Goal: Task Accomplishment & Management: Manage account settings

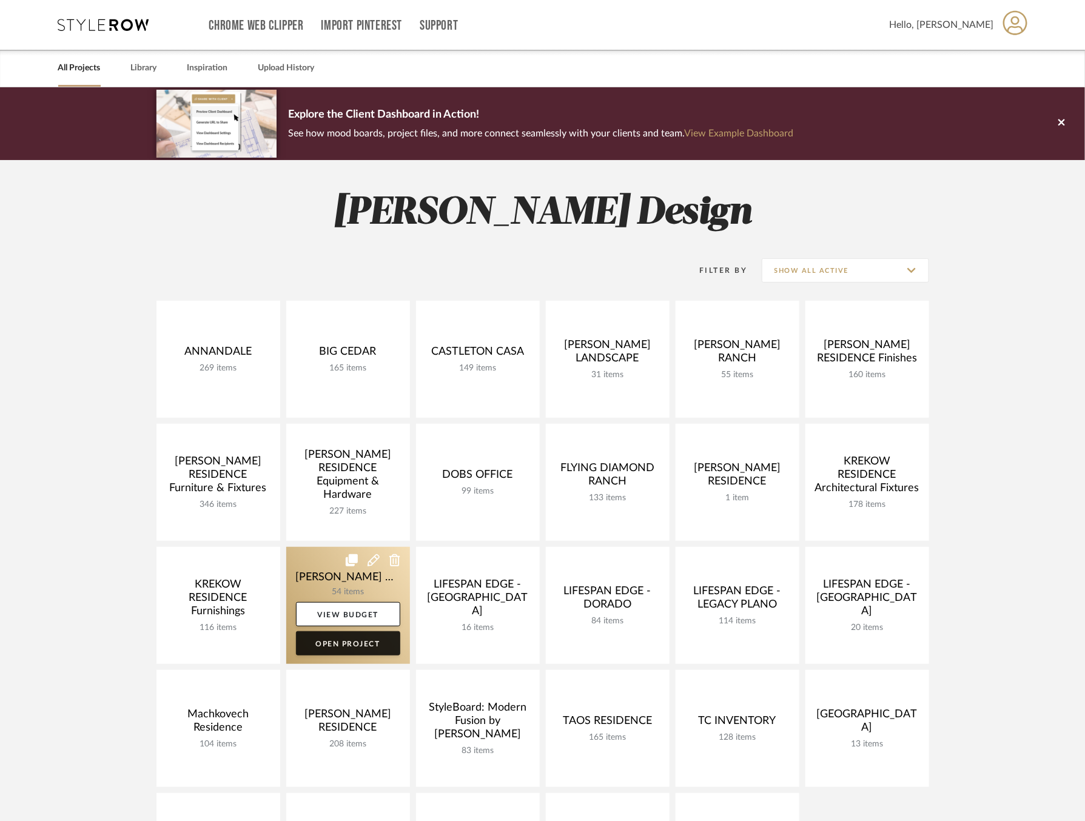
scroll to position [109, 0]
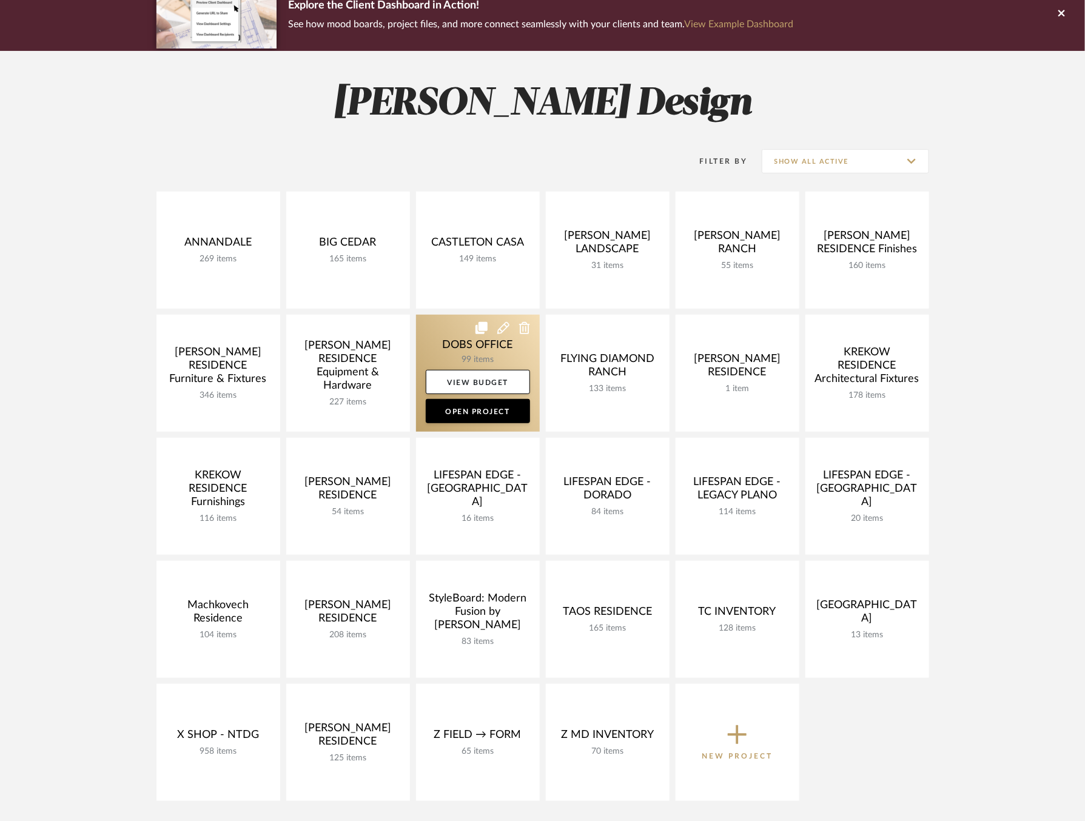
click at [439, 347] on link at bounding box center [478, 373] width 124 height 117
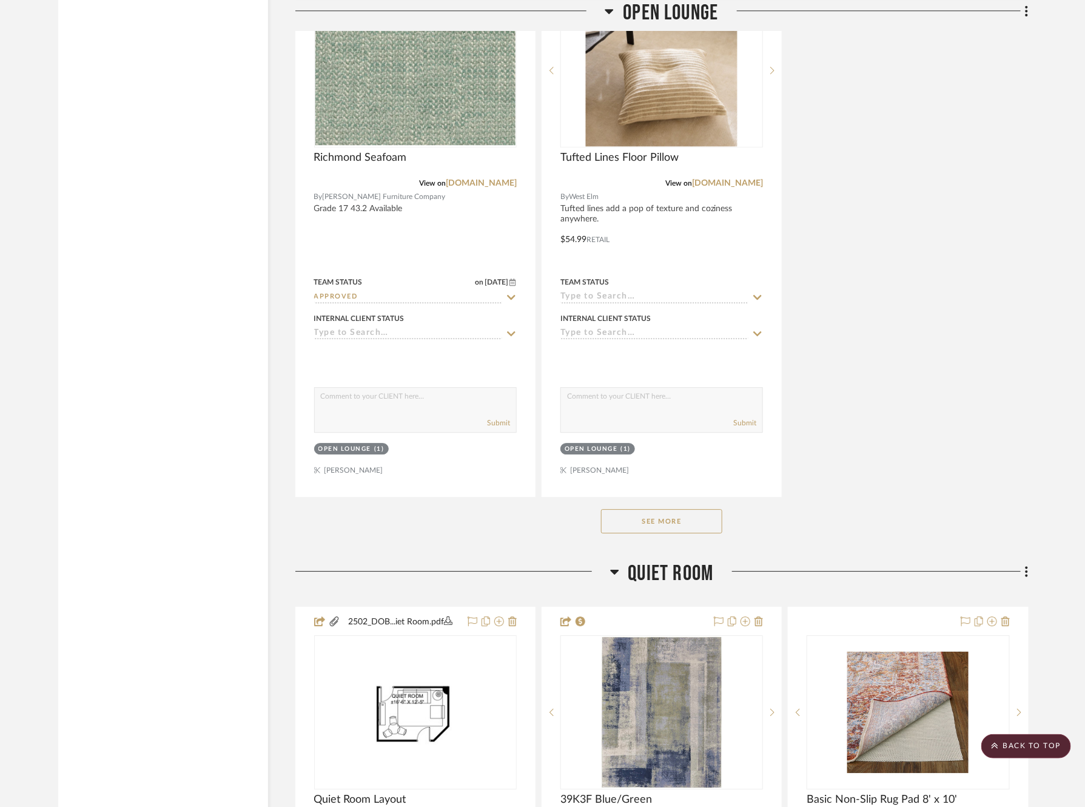
scroll to position [7934, 0]
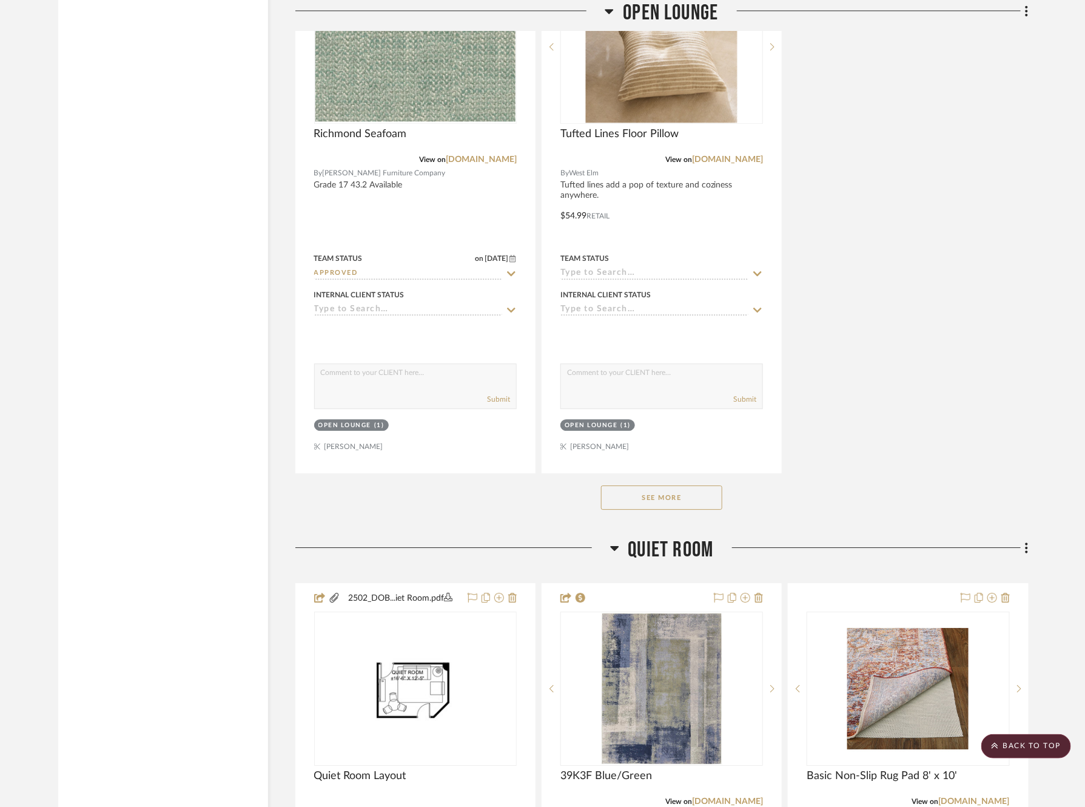
click at [658, 485] on button "See More" at bounding box center [661, 497] width 121 height 24
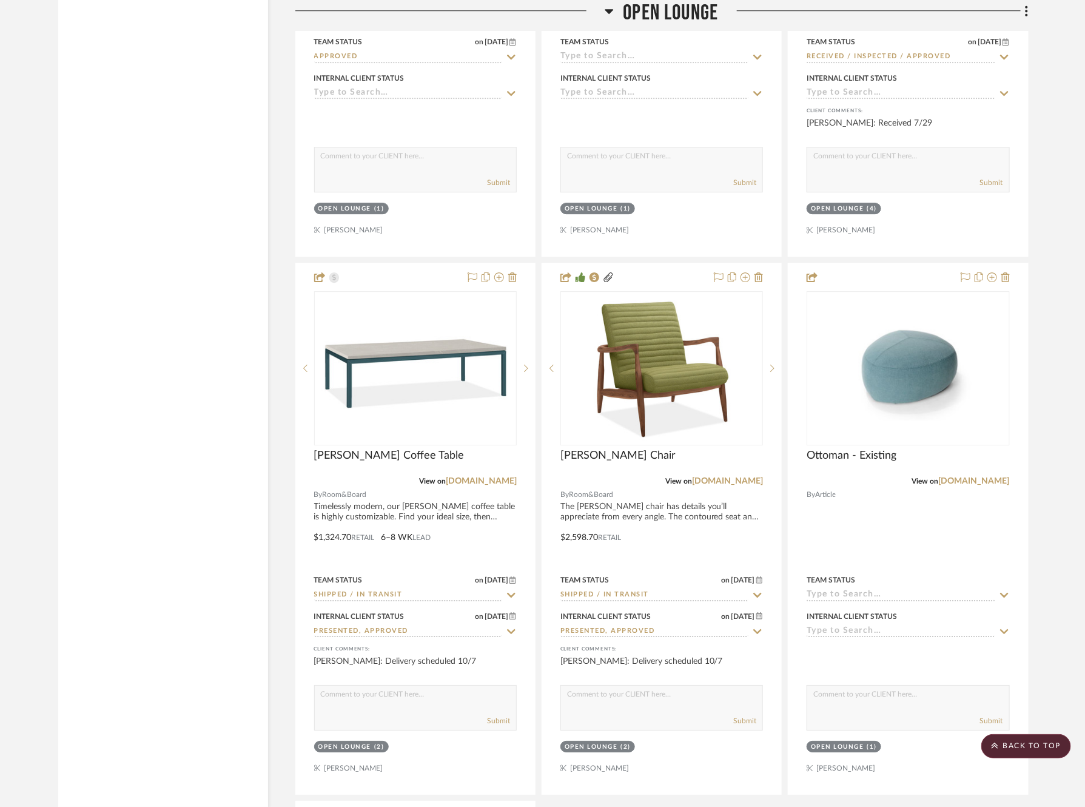
scroll to position [8165, 0]
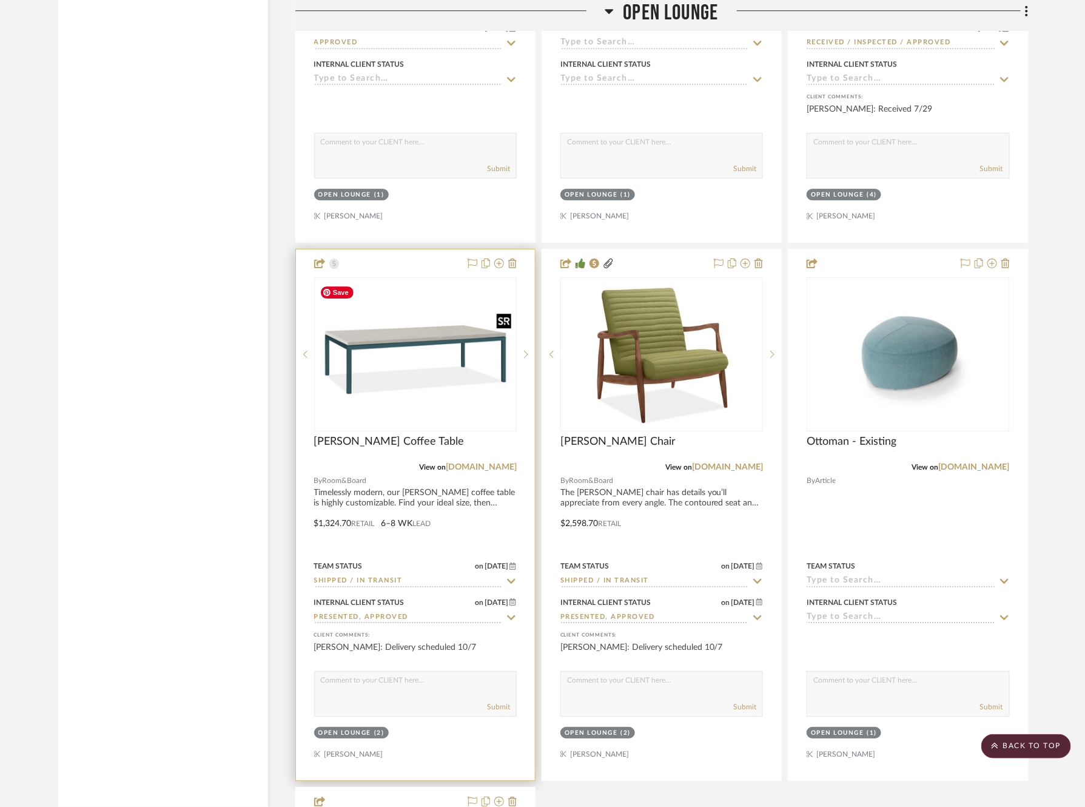
click at [0, 0] on img at bounding box center [0, 0] width 0 height 0
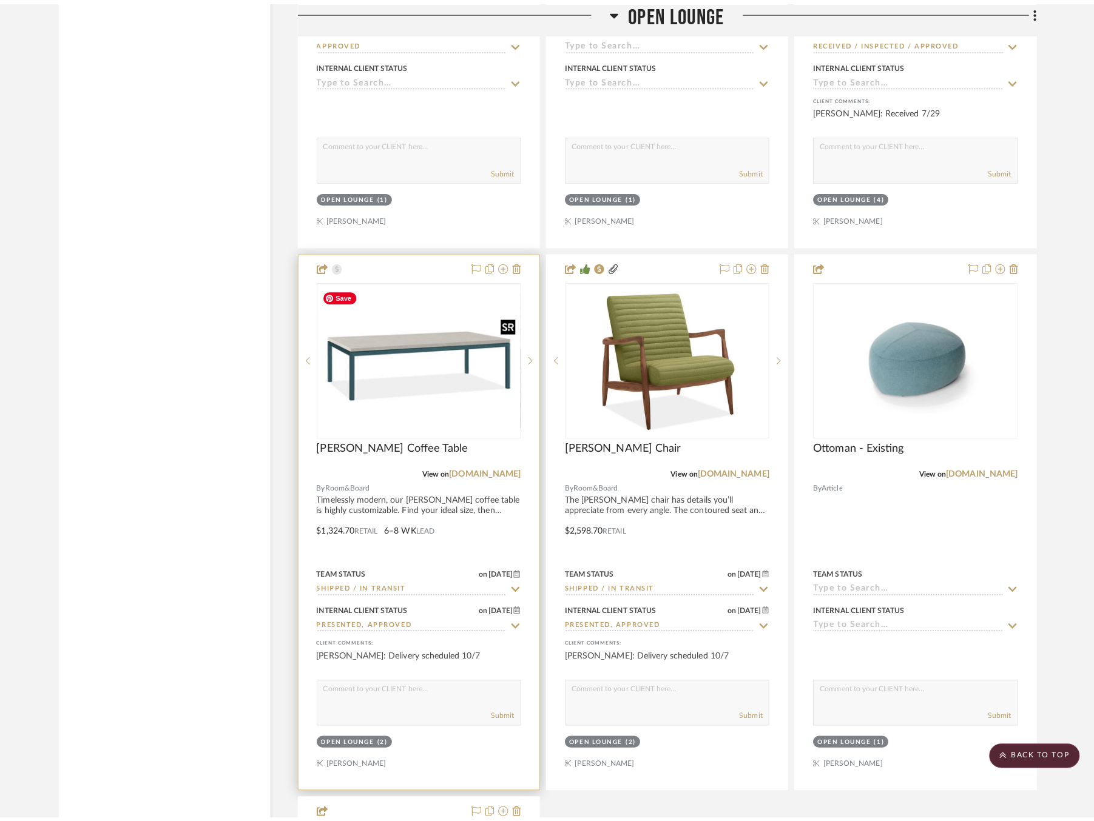
scroll to position [0, 0]
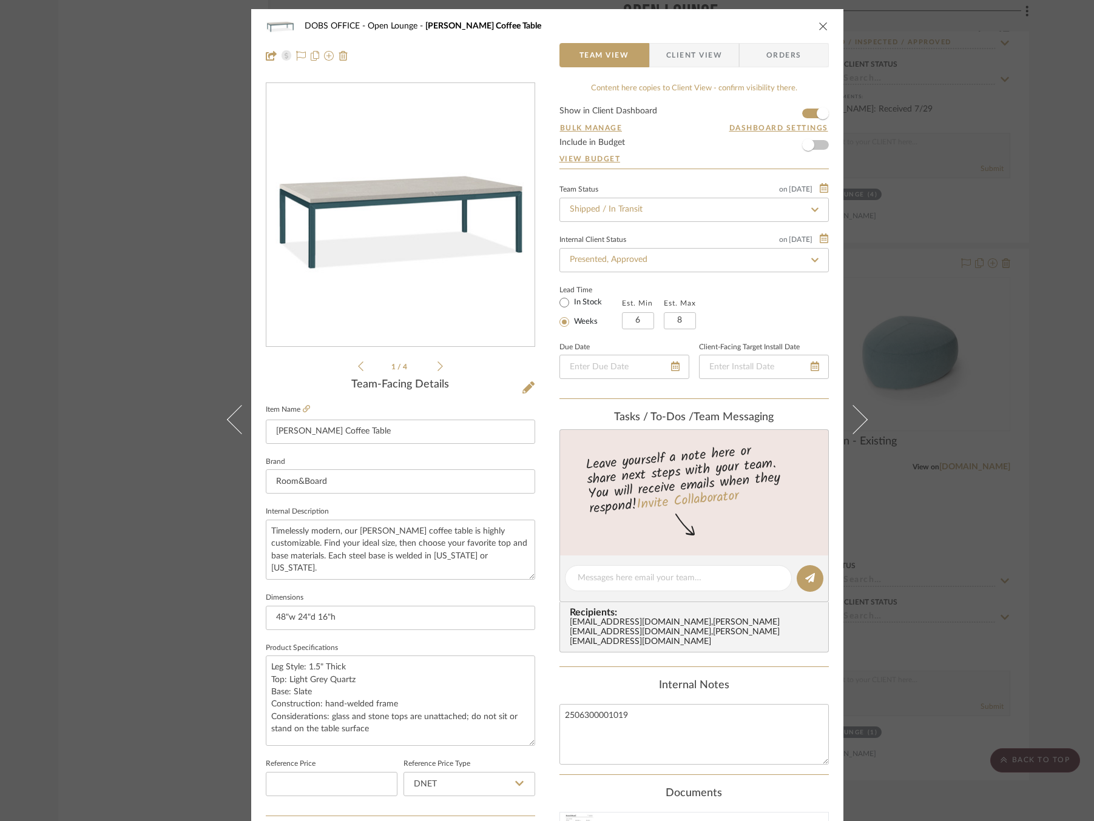
drag, startPoint x: 525, startPoint y: 709, endPoint x: 533, endPoint y: 739, distance: 31.2
click at [533, 739] on div "DOBS OFFICE Open Lounge [PERSON_NAME] Coffee Table Team View Client View Orders…" at bounding box center [547, 584] width 592 height 1150
click at [303, 407] on icon at bounding box center [306, 408] width 7 height 7
click at [812, 206] on icon at bounding box center [814, 210] width 11 height 8
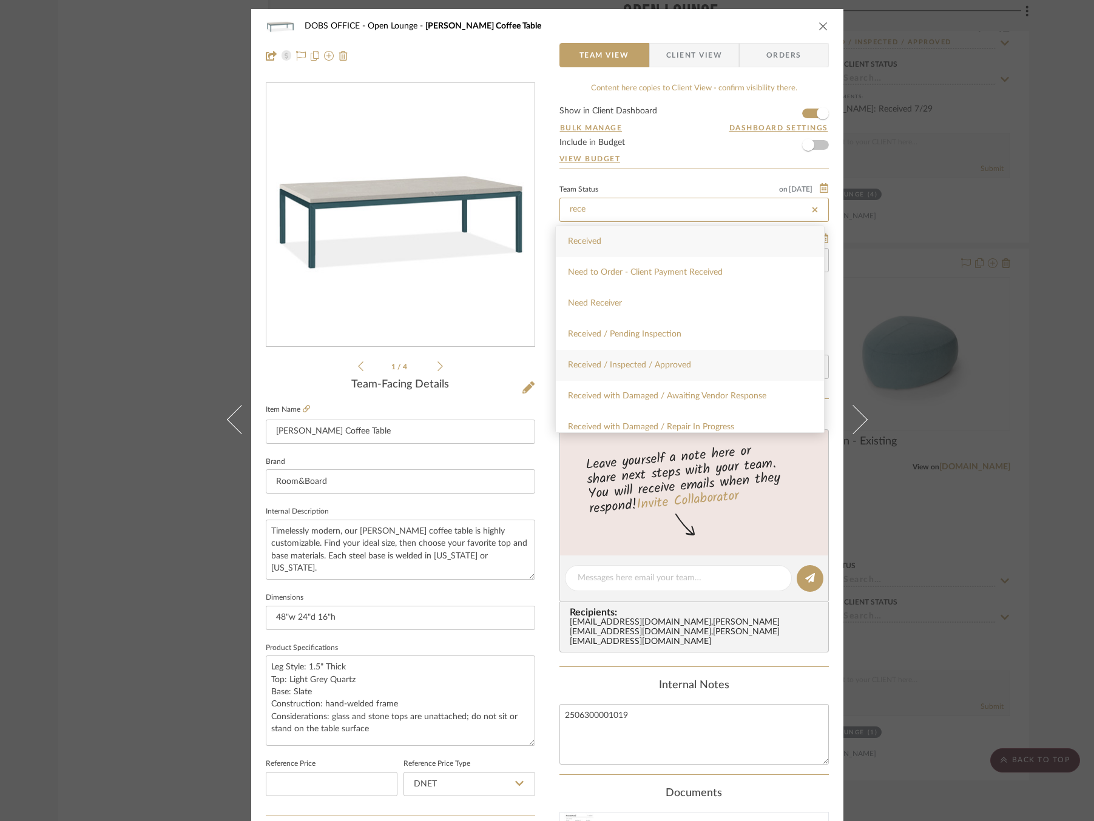
type input "rece"
click at [733, 373] on div "Received / Inspected / Approved" at bounding box center [690, 365] width 268 height 31
type input "[DATE]"
type input "Received / Inspected / Approved"
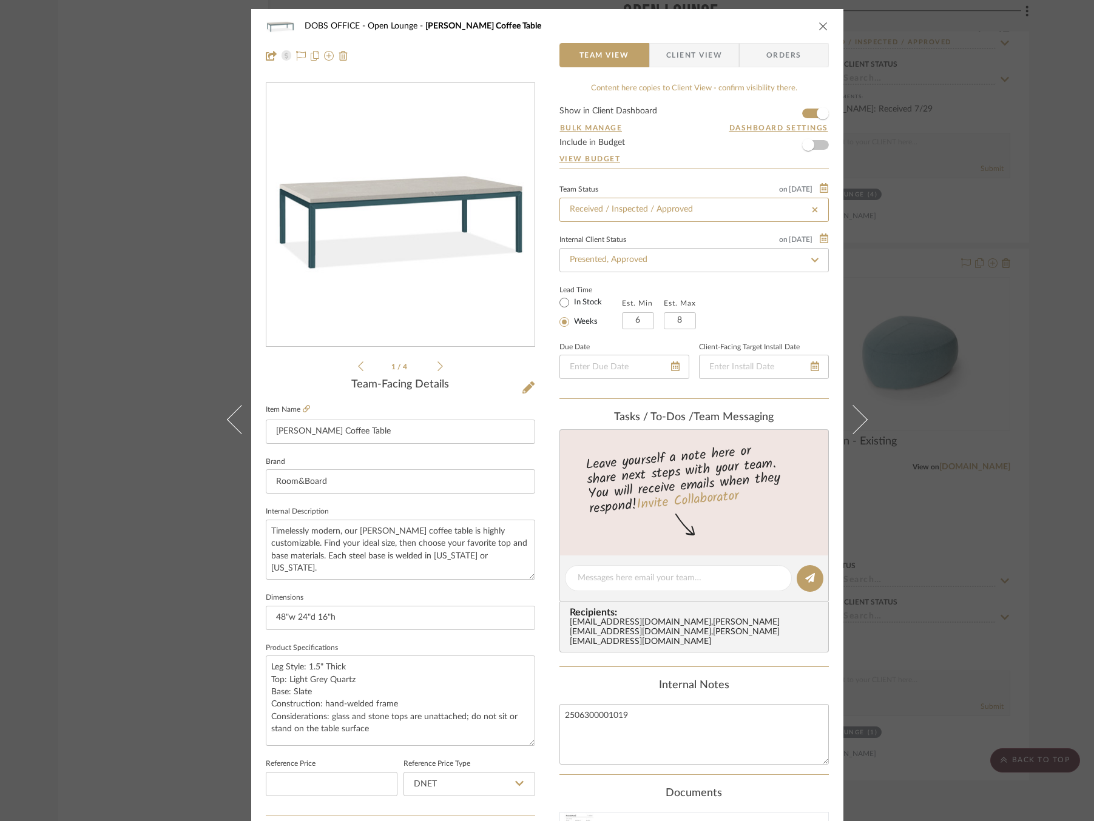
type input "[DATE]"
type input "Received / Inspected / Approved"
click at [676, 52] on span "Client View" at bounding box center [694, 55] width 56 height 24
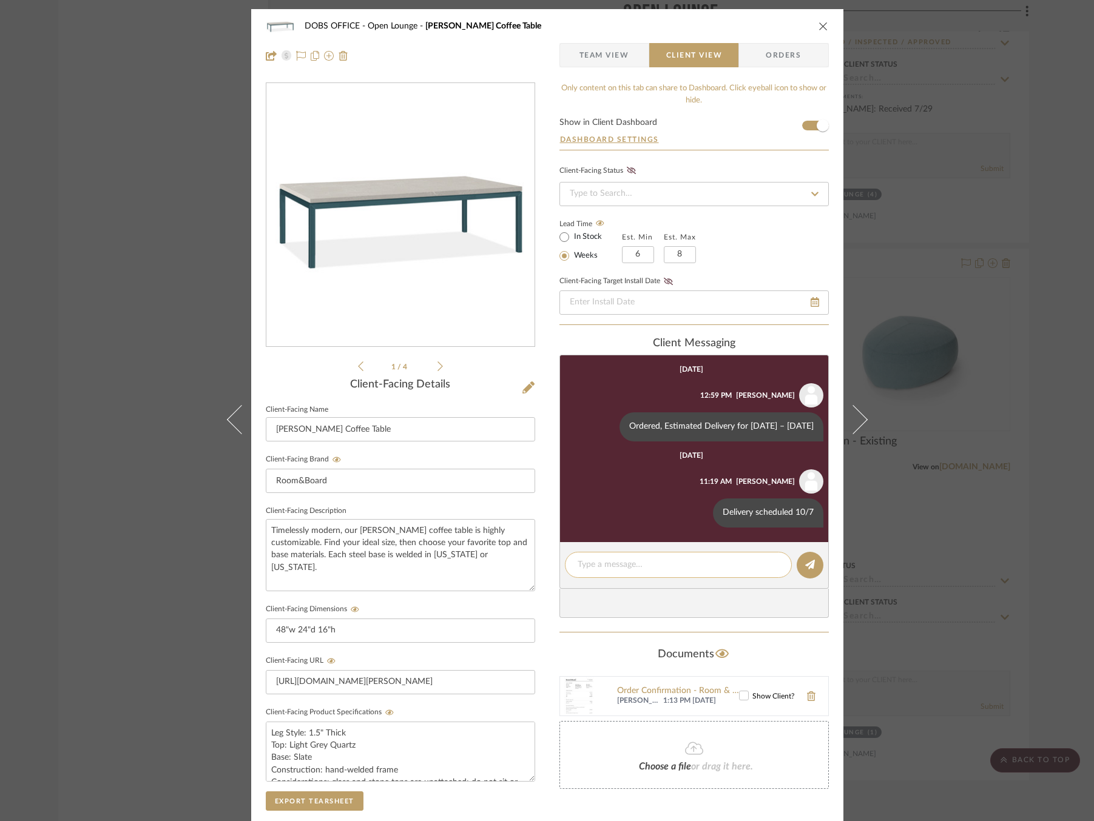
click at [658, 571] on textarea at bounding box center [677, 565] width 201 height 13
type textarea "Received"
click at [810, 576] on button at bounding box center [809, 565] width 27 height 27
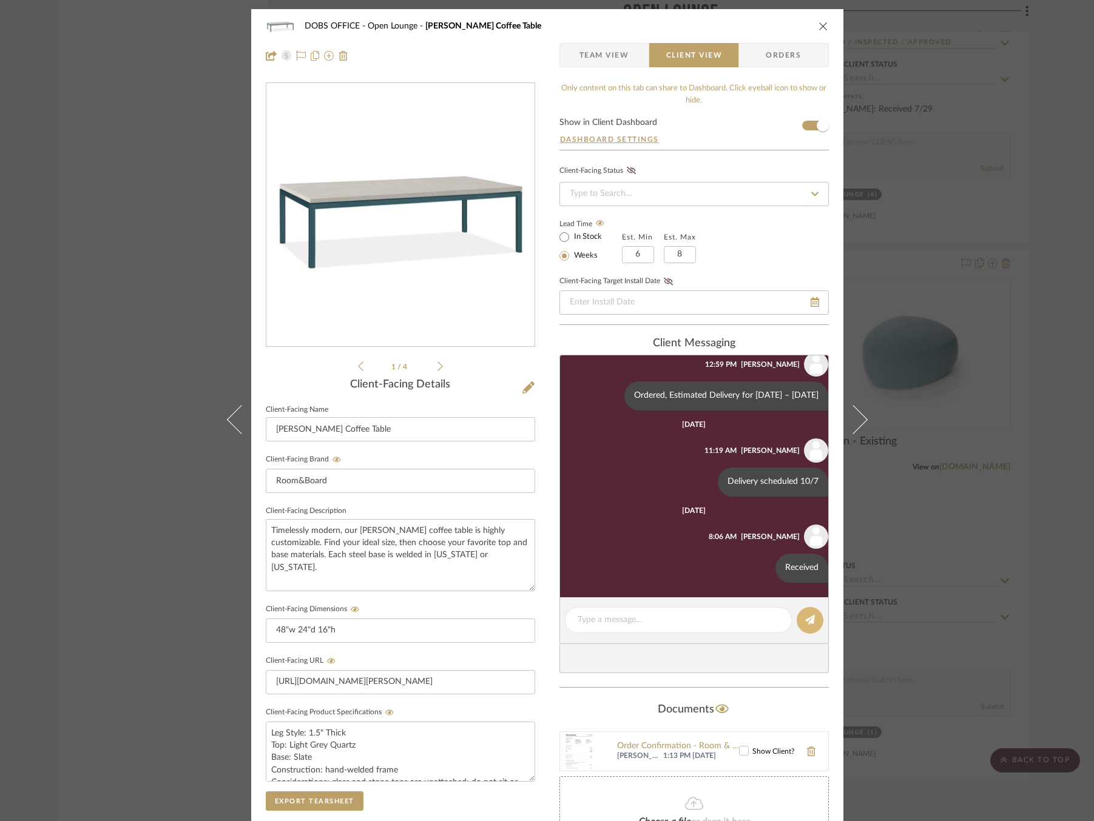
scroll to position [41, 0]
click at [925, 352] on div "DOBS OFFICE Open Lounge [PERSON_NAME] Coffee Table Team View Client View Orders…" at bounding box center [547, 410] width 1094 height 821
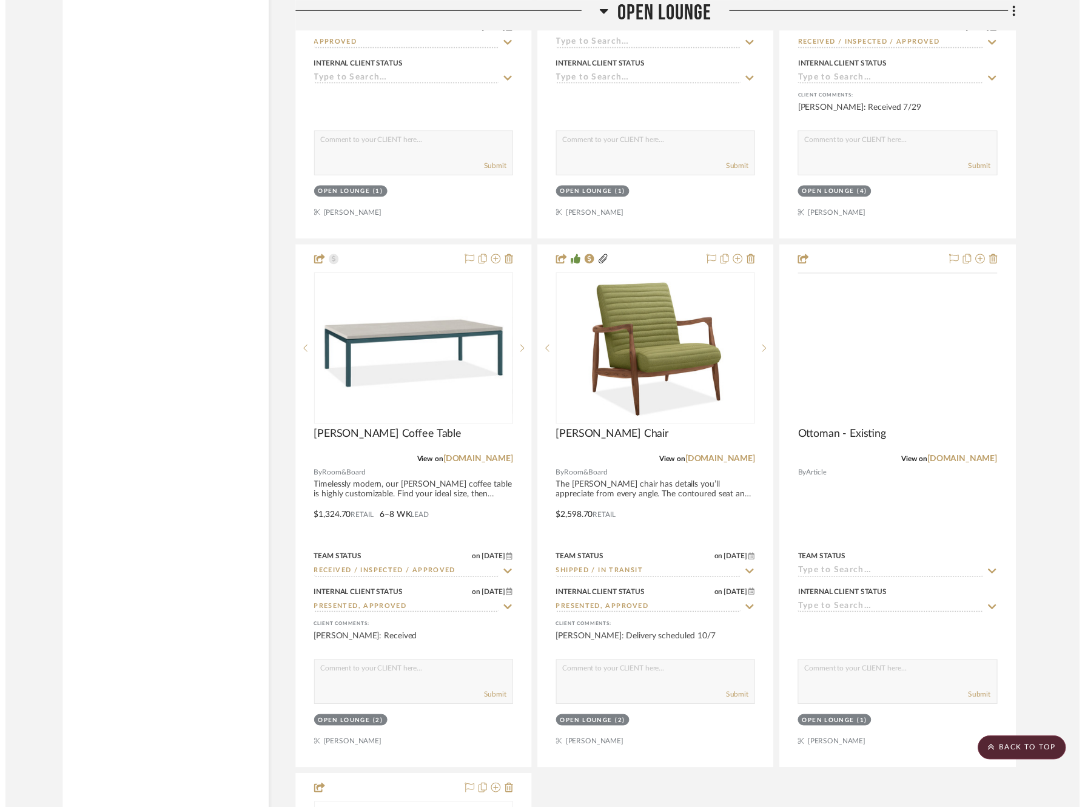
scroll to position [8165, 0]
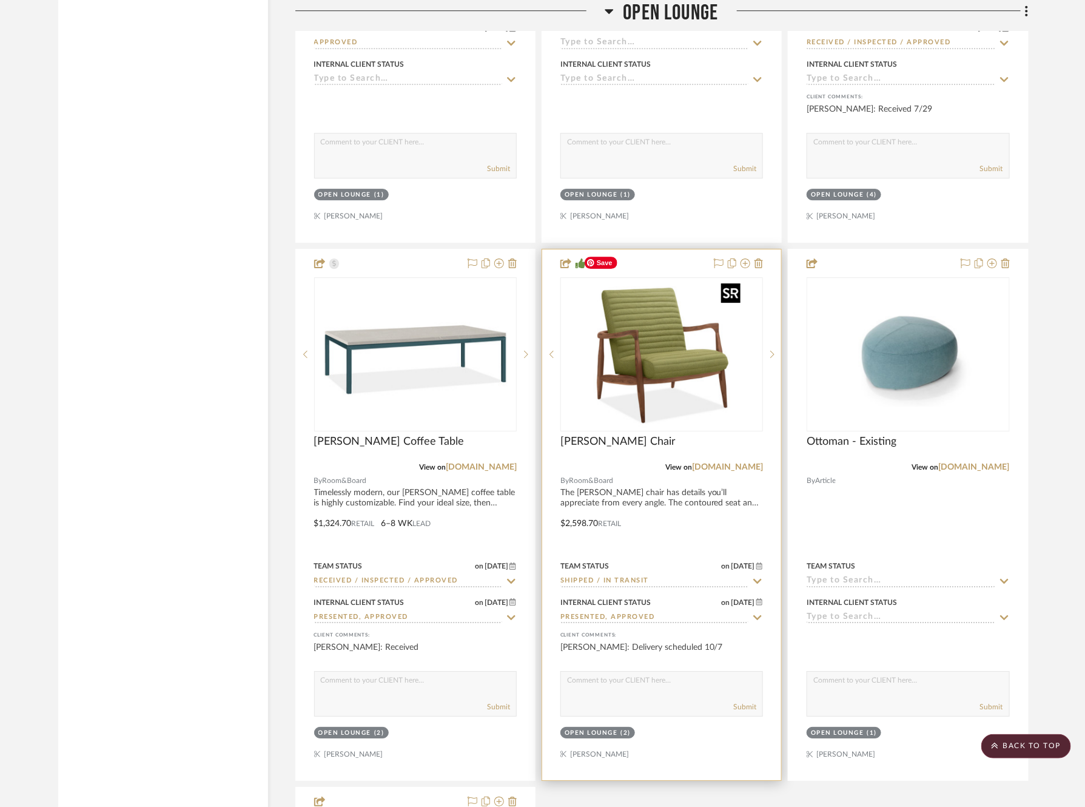
click at [0, 0] on img at bounding box center [0, 0] width 0 height 0
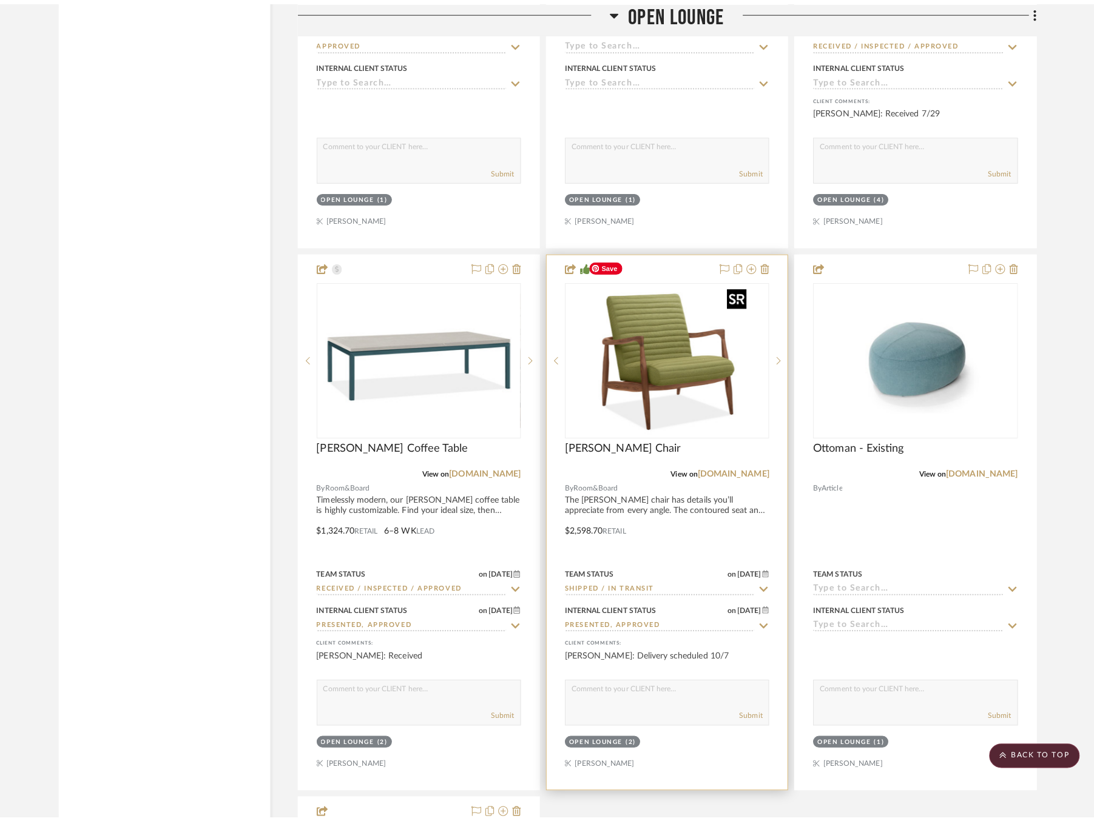
scroll to position [0, 0]
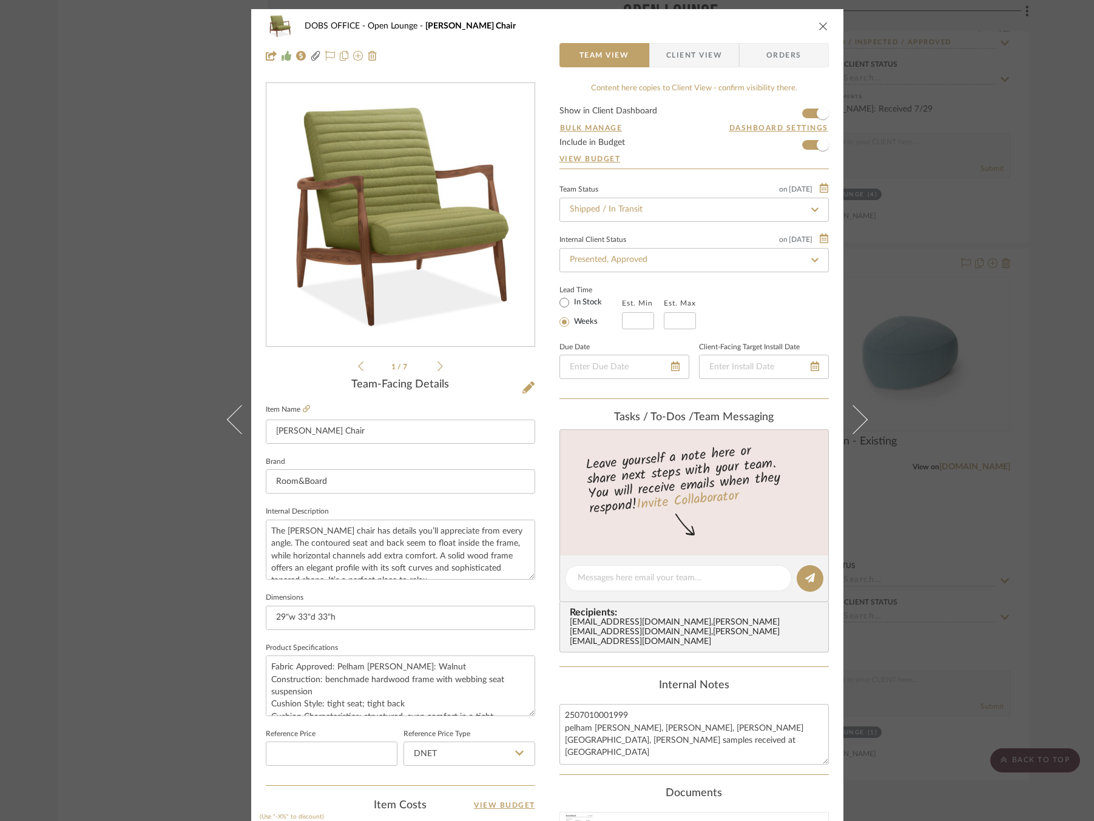
click at [813, 207] on icon at bounding box center [814, 209] width 7 height 4
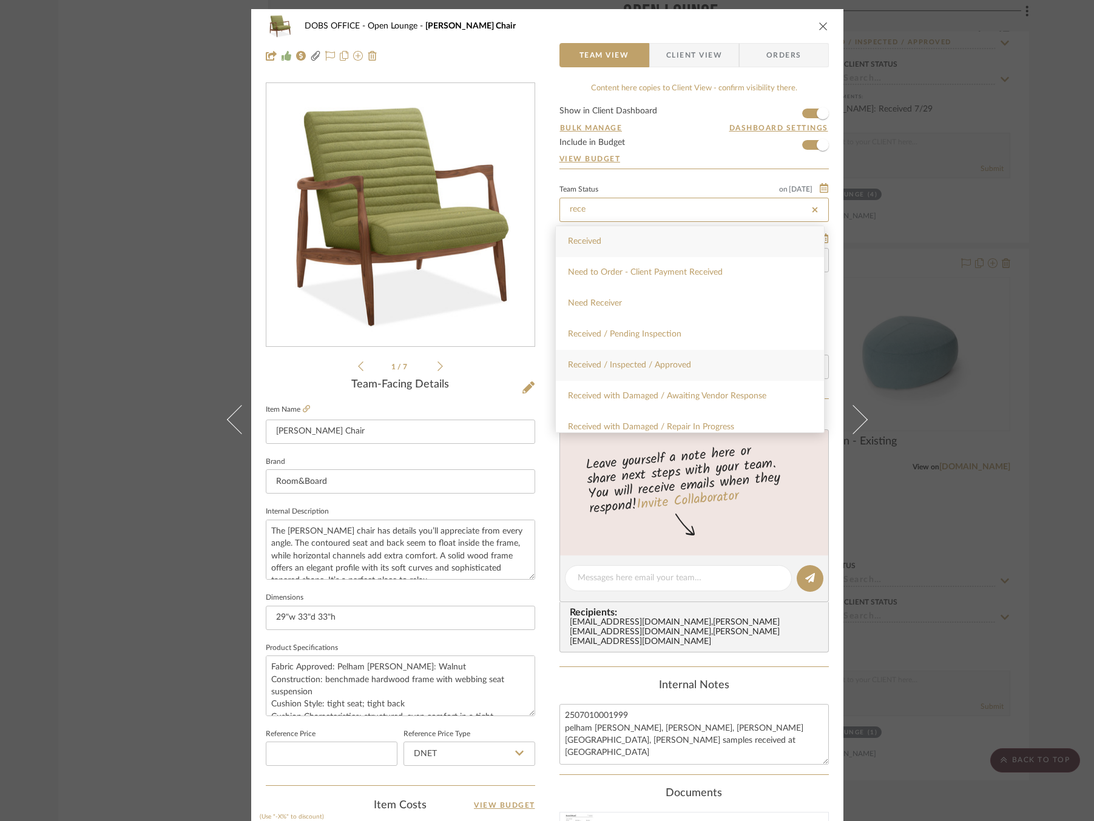
type input "rece"
click at [725, 362] on div "Received / Inspected / Approved" at bounding box center [690, 365] width 268 height 31
type input "[DATE]"
type input "Received / Inspected / Approved"
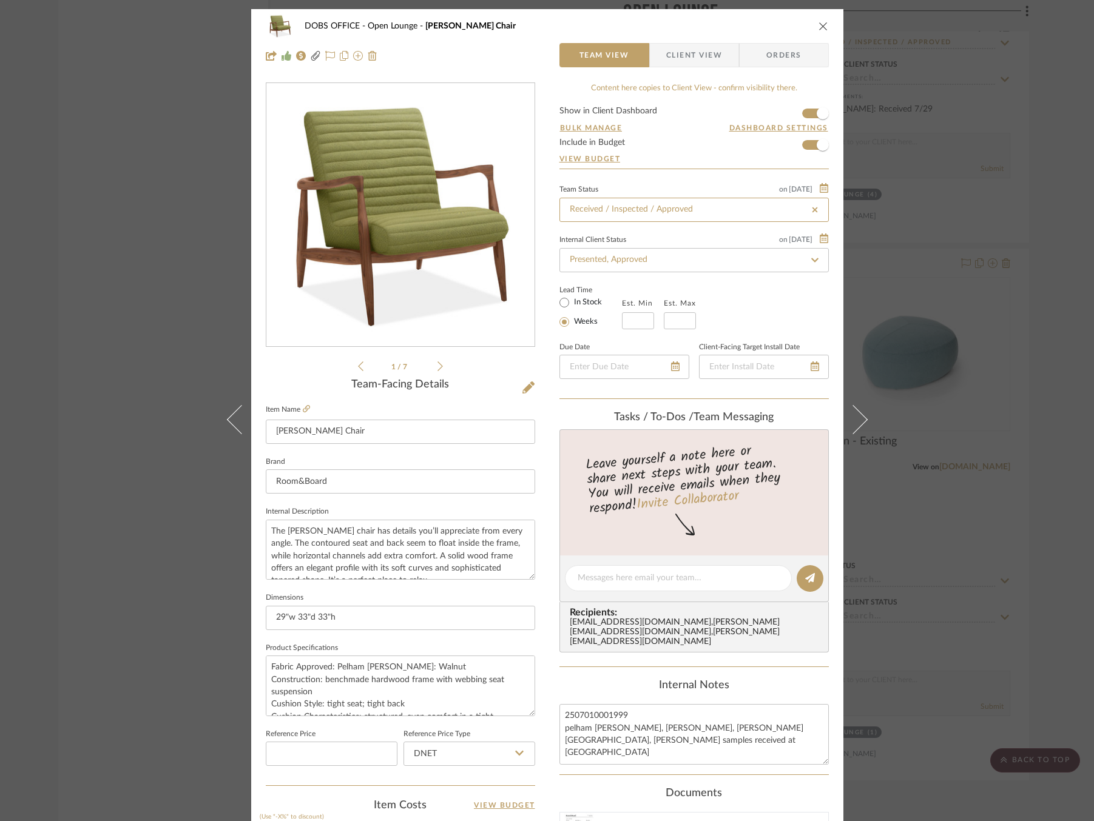
type input "[DATE]"
type input "Received / Inspected / Approved"
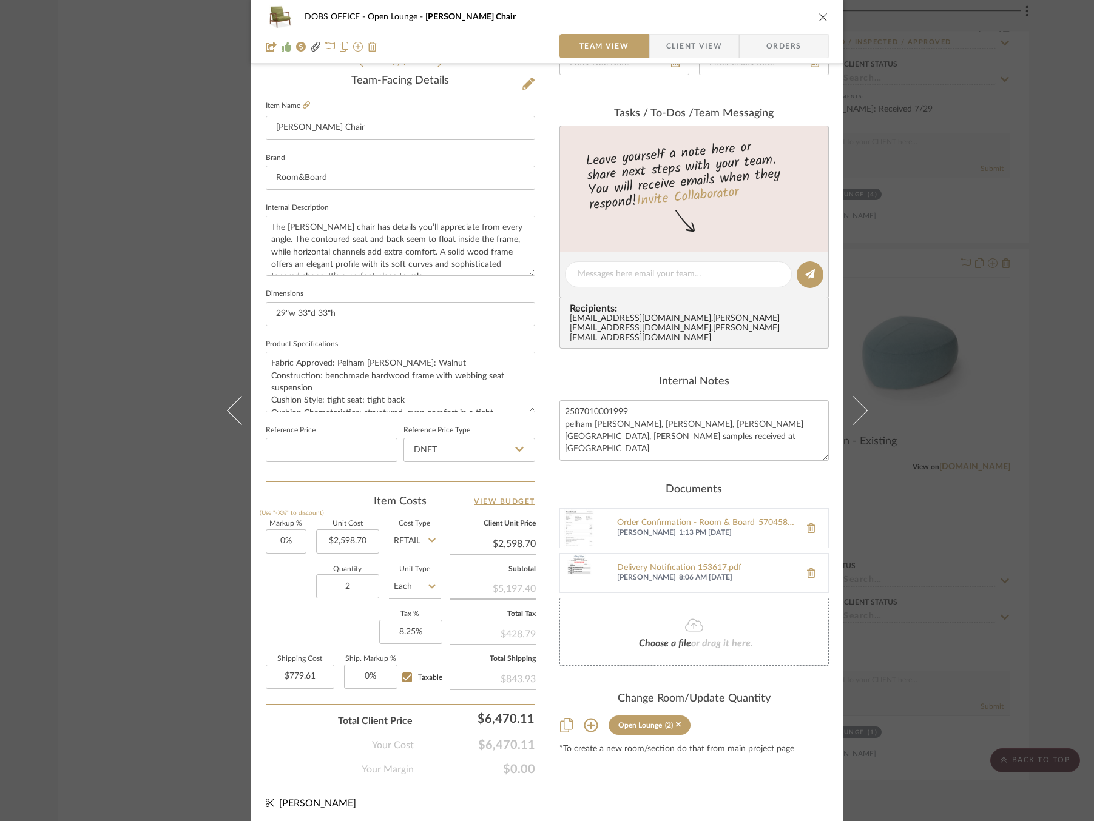
click at [974, 440] on div "DOBS OFFICE Open Lounge [PERSON_NAME] Chair Team View Client View Orders 2502_D…" at bounding box center [547, 410] width 1094 height 821
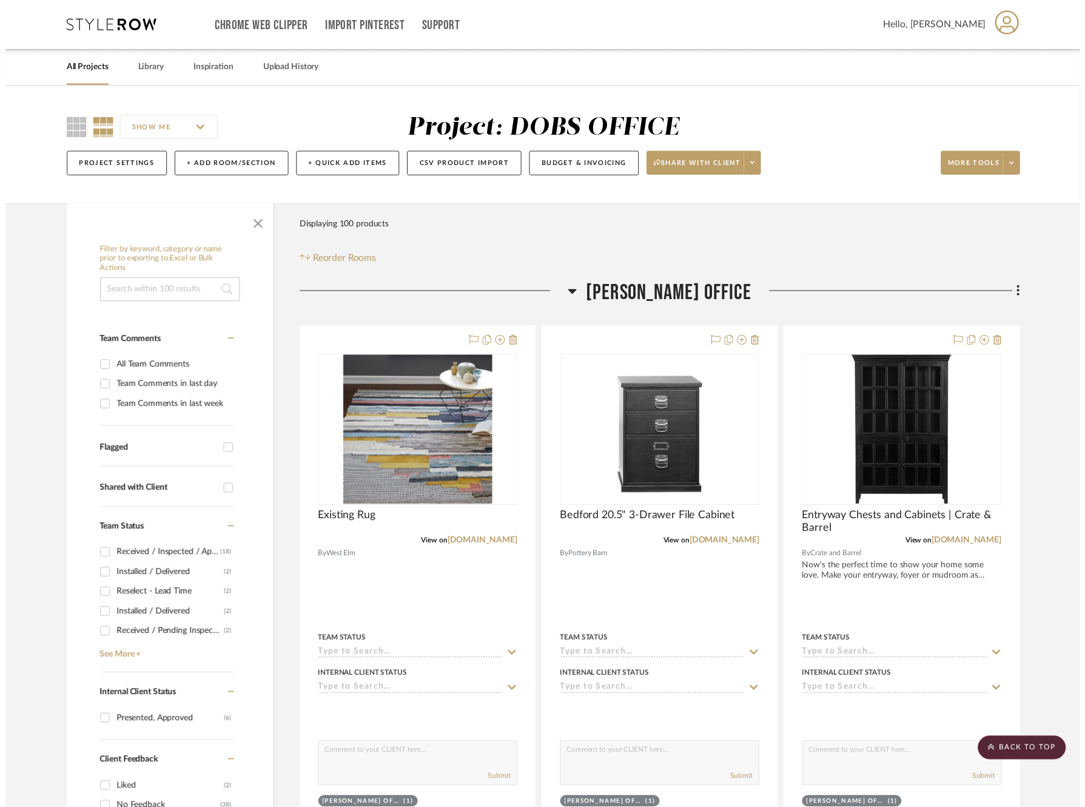
scroll to position [8165, 0]
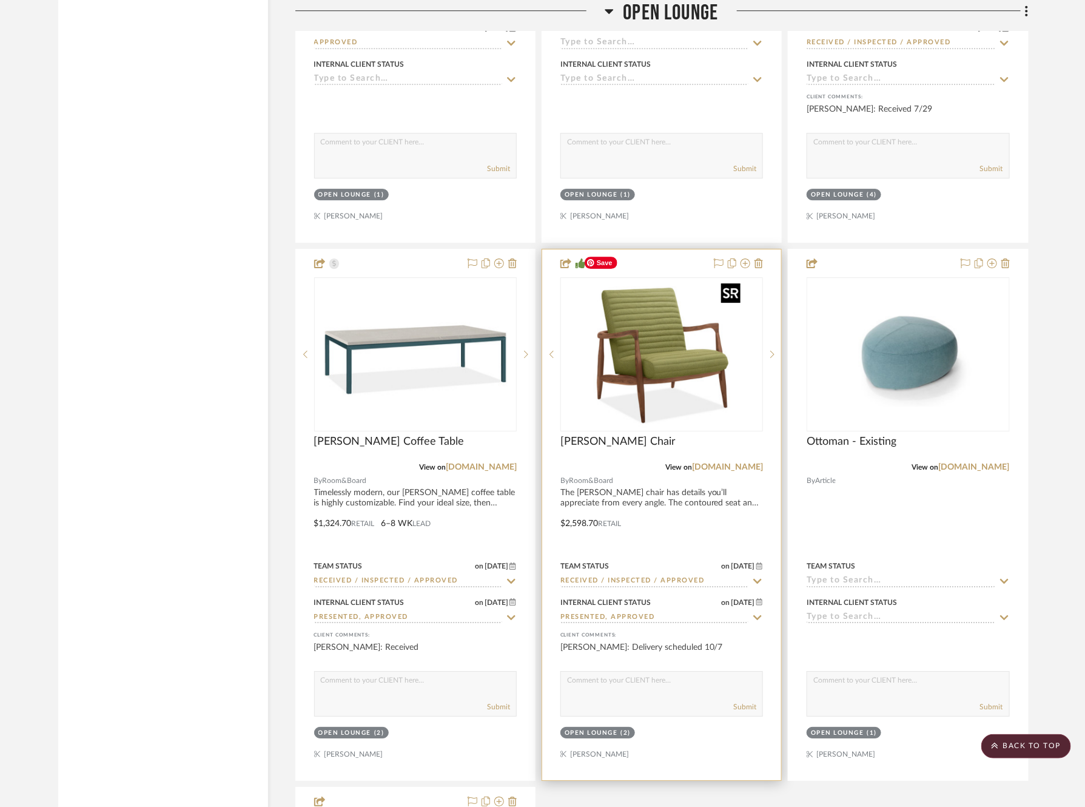
click at [648, 350] on img "0" at bounding box center [662, 354] width 166 height 152
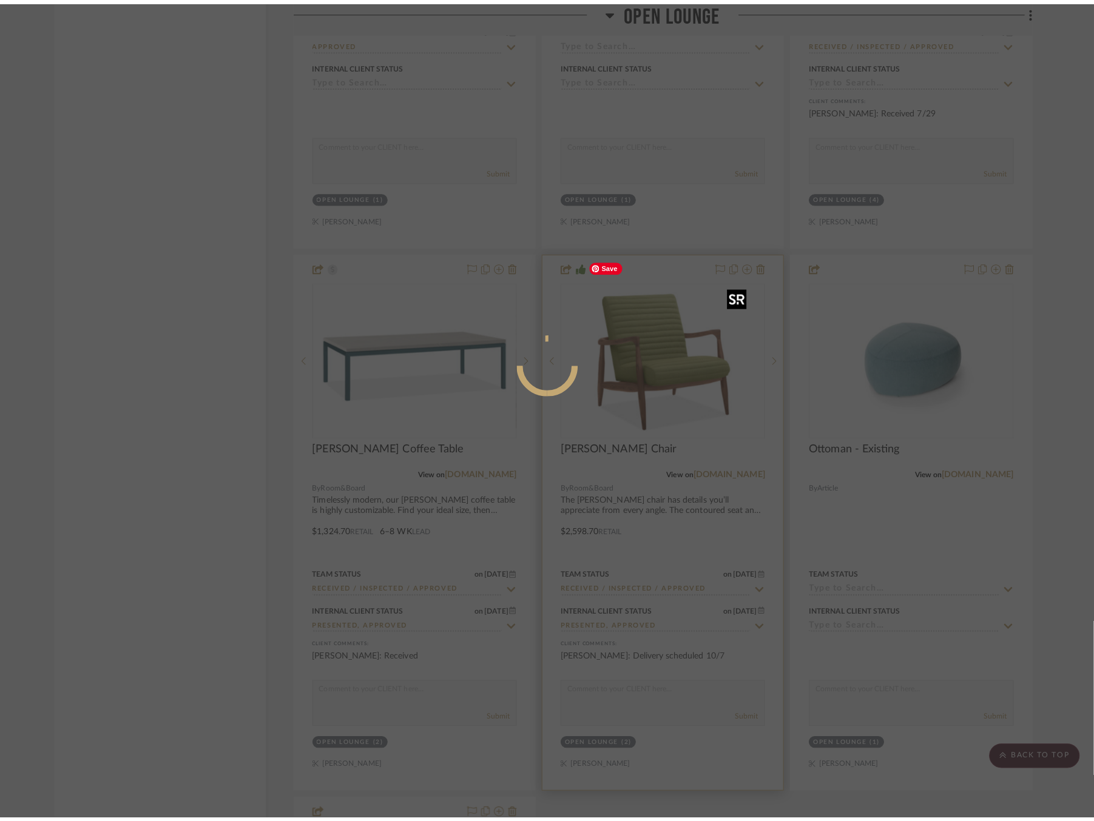
scroll to position [0, 0]
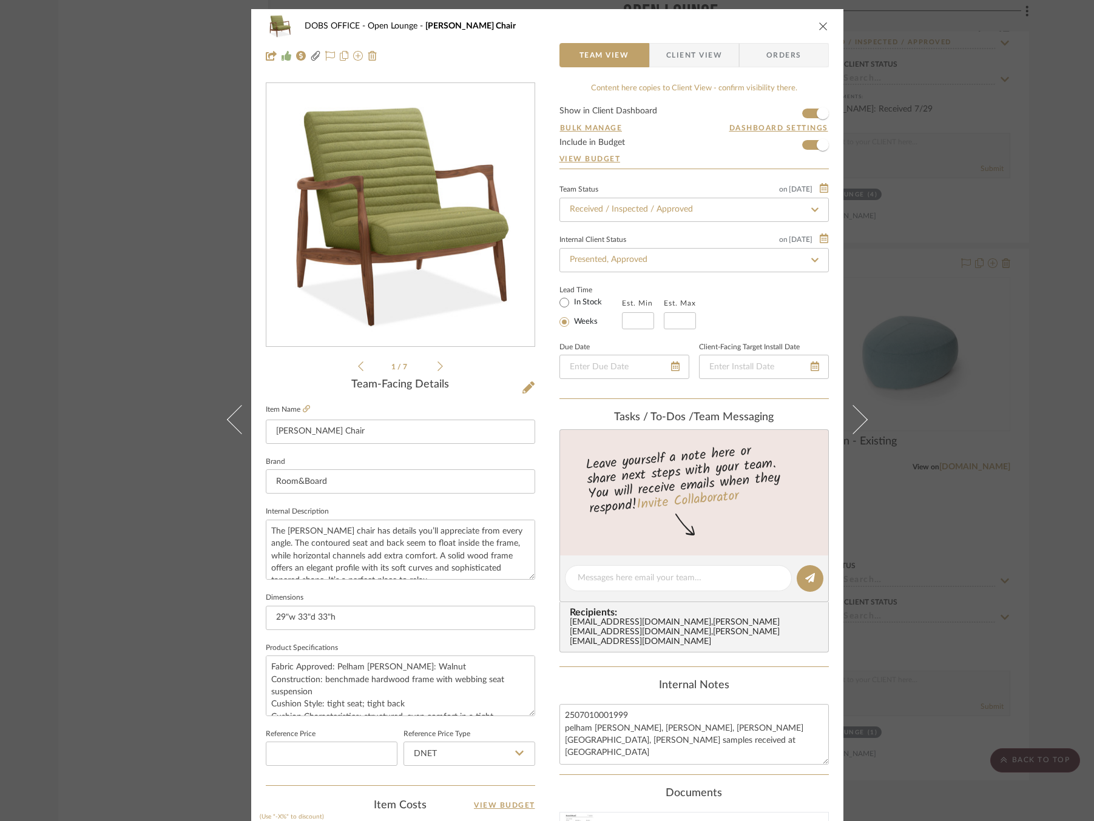
click at [699, 60] on span "Client View" at bounding box center [694, 55] width 56 height 24
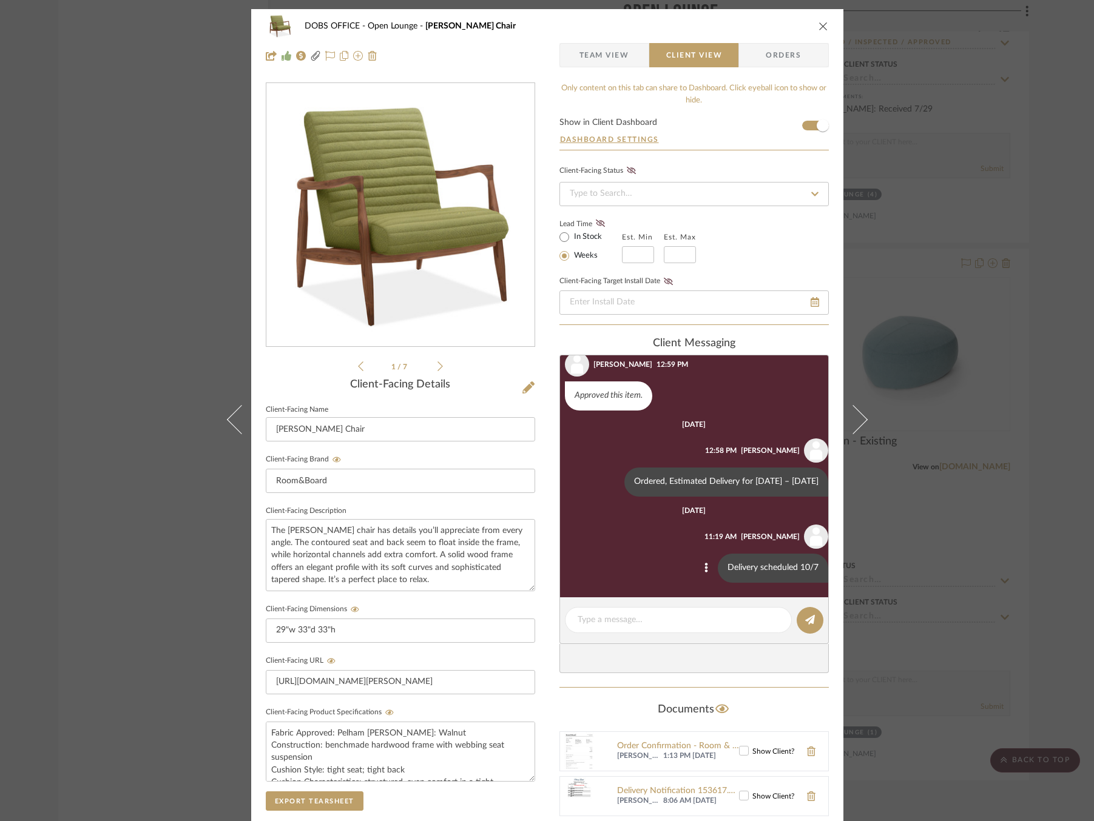
scroll to position [127, 0]
click at [664, 614] on textarea at bounding box center [677, 620] width 201 height 13
type textarea "Received"
click at [796, 624] on button at bounding box center [809, 620] width 27 height 27
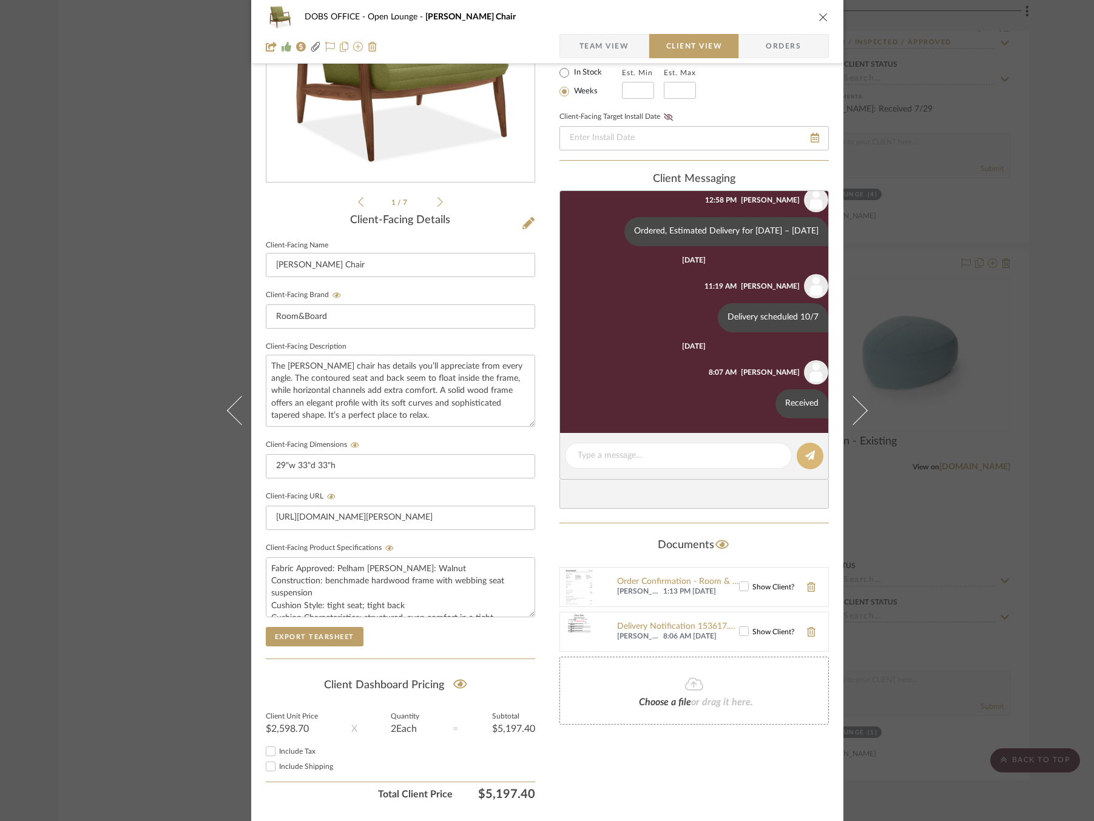
scroll to position [167, 0]
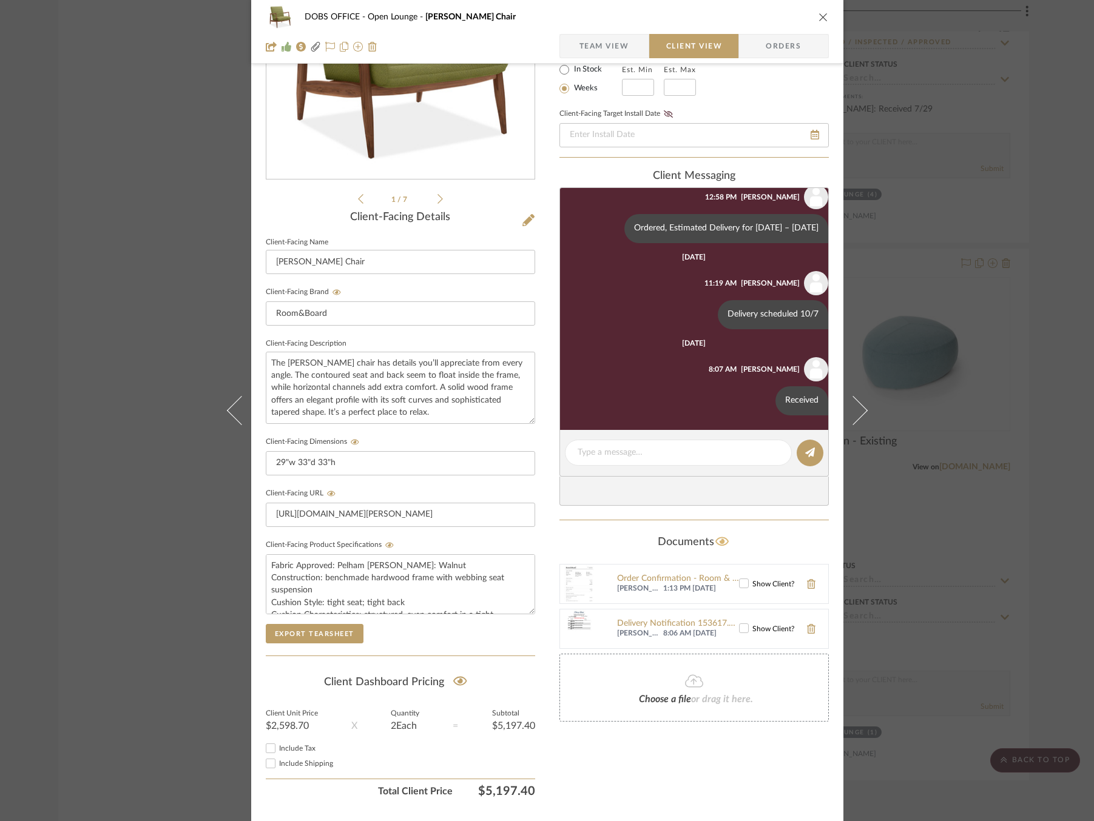
click at [716, 538] on icon at bounding box center [722, 542] width 14 height 12
click at [969, 506] on div "DOBS OFFICE Open Lounge [PERSON_NAME] Chair Team View Client View Orders 2502_D…" at bounding box center [547, 410] width 1094 height 821
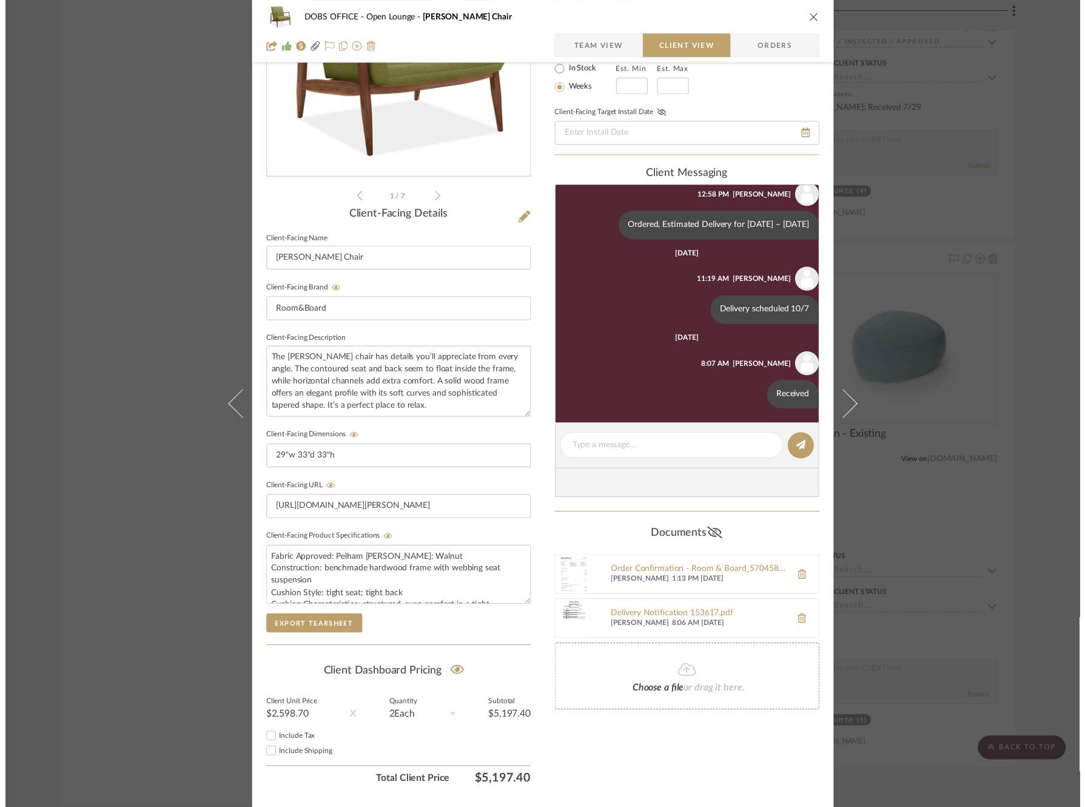
scroll to position [8165, 0]
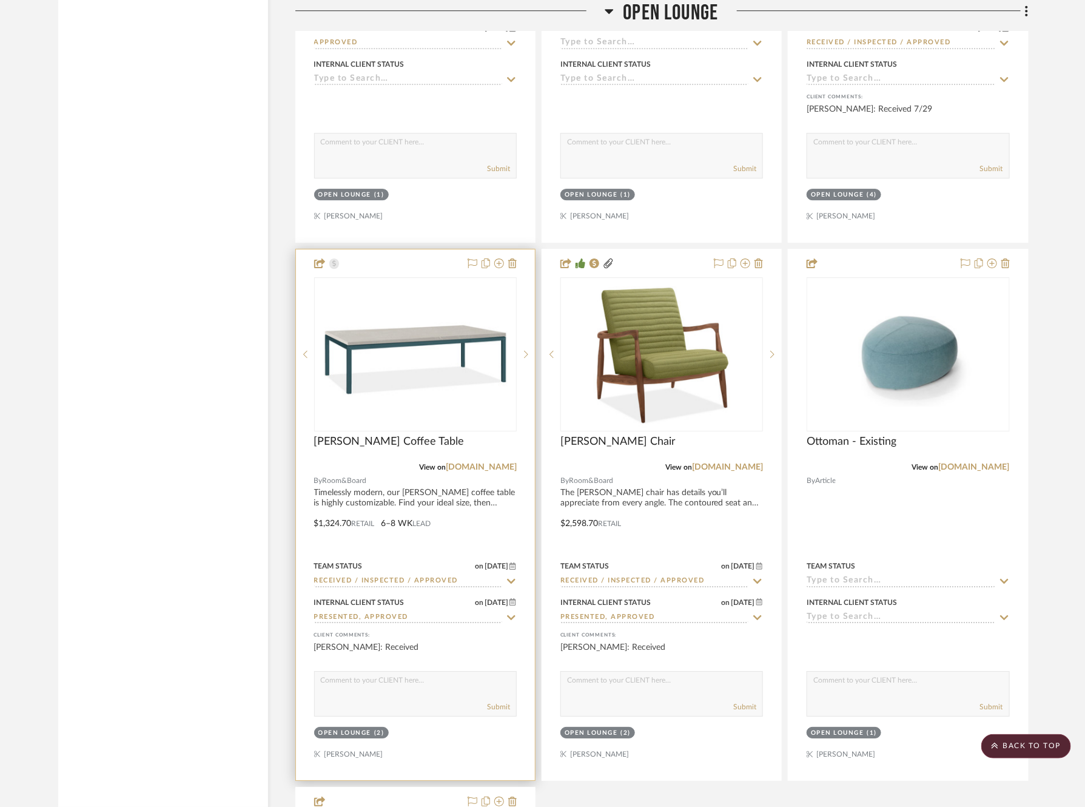
click at [376, 379] on div "0" at bounding box center [415, 354] width 201 height 153
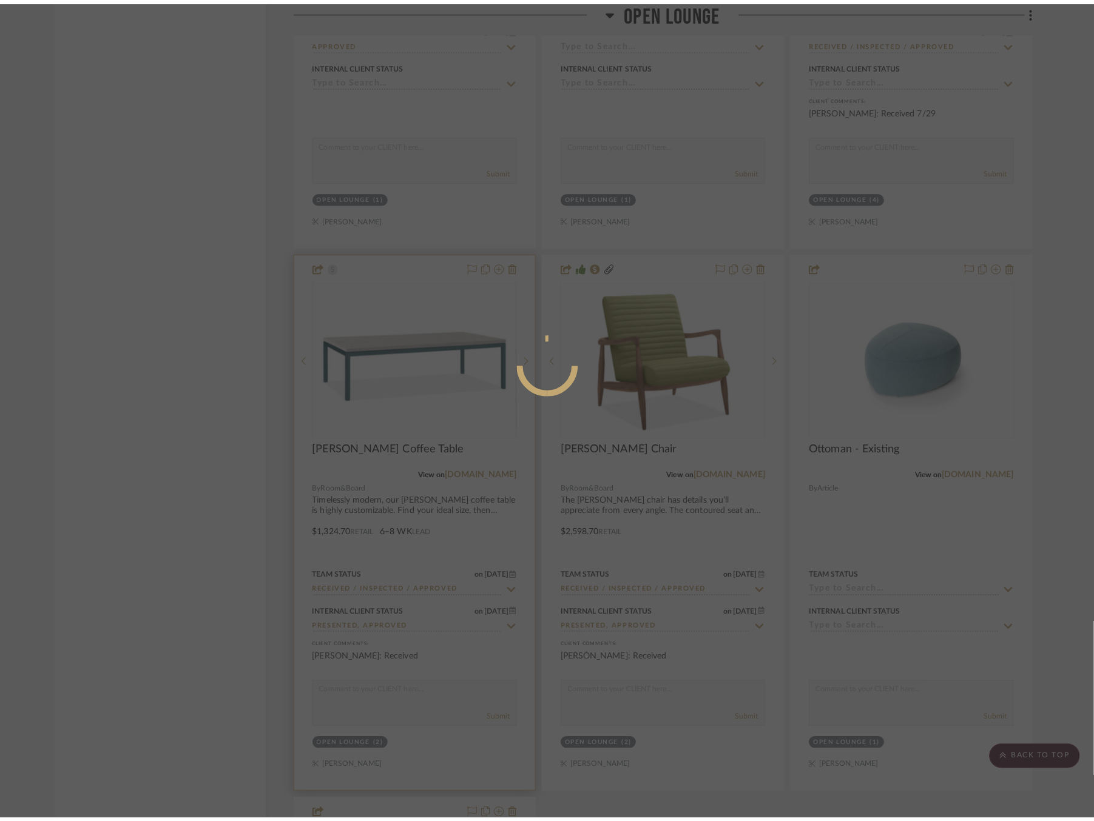
scroll to position [0, 0]
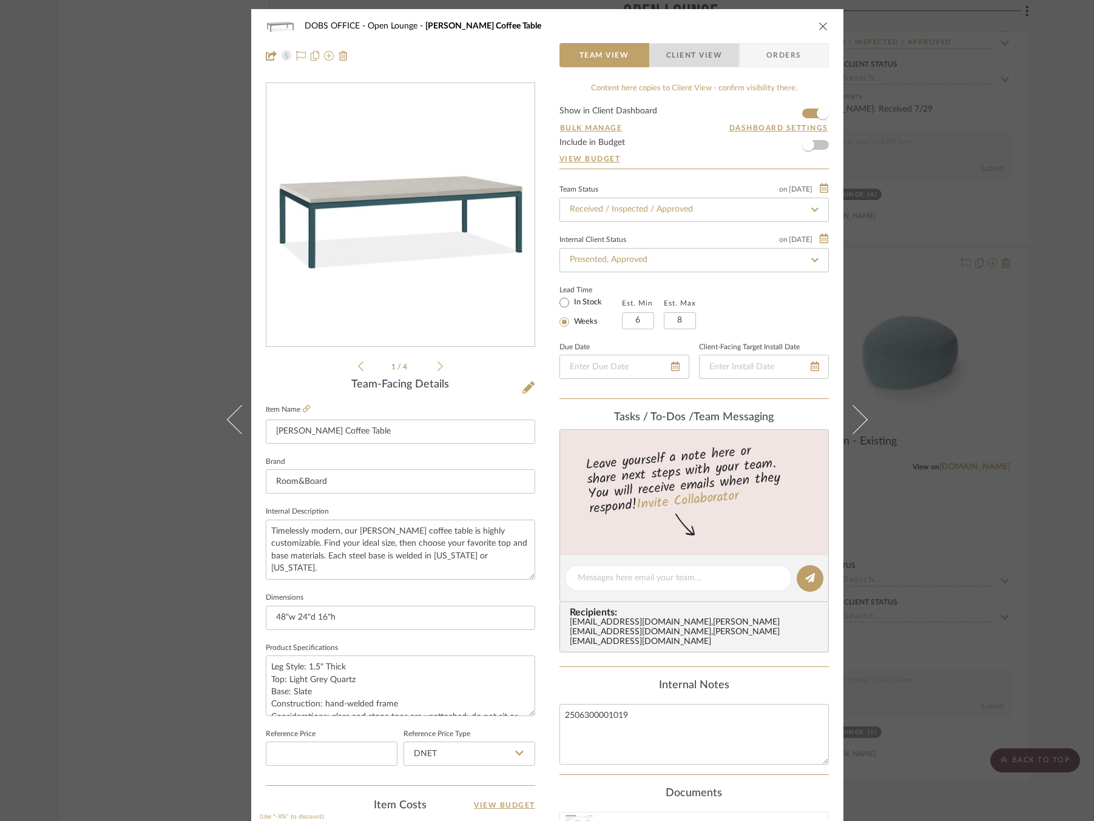
click at [691, 60] on span "Client View" at bounding box center [694, 55] width 56 height 24
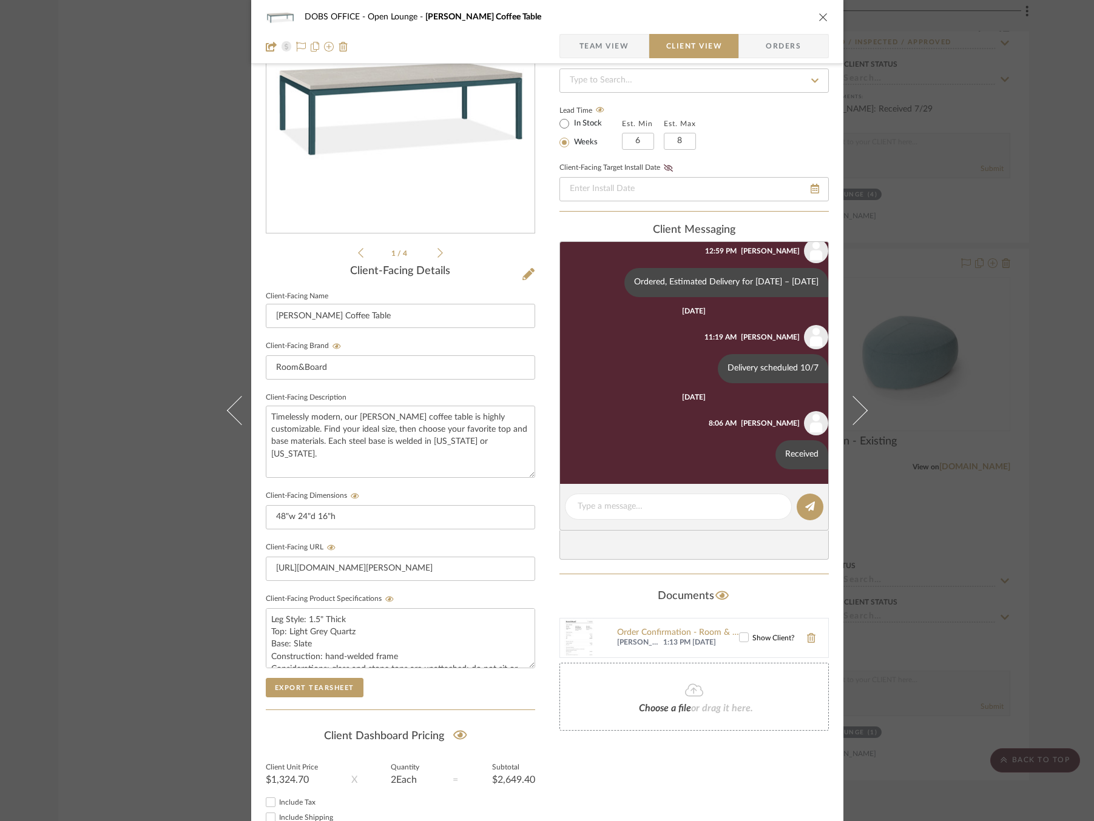
scroll to position [193, 0]
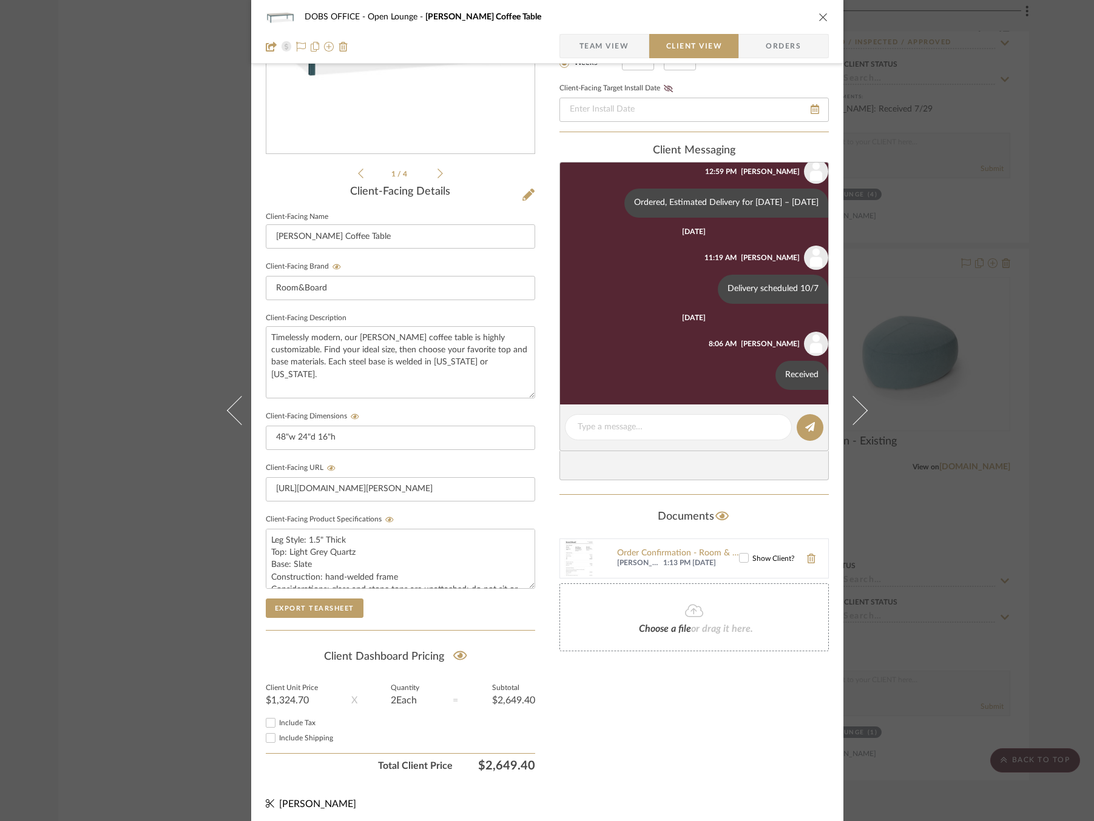
click at [949, 363] on div "DOBS OFFICE Open Lounge [PERSON_NAME] Coffee Table Team View Client View Orders…" at bounding box center [547, 410] width 1094 height 821
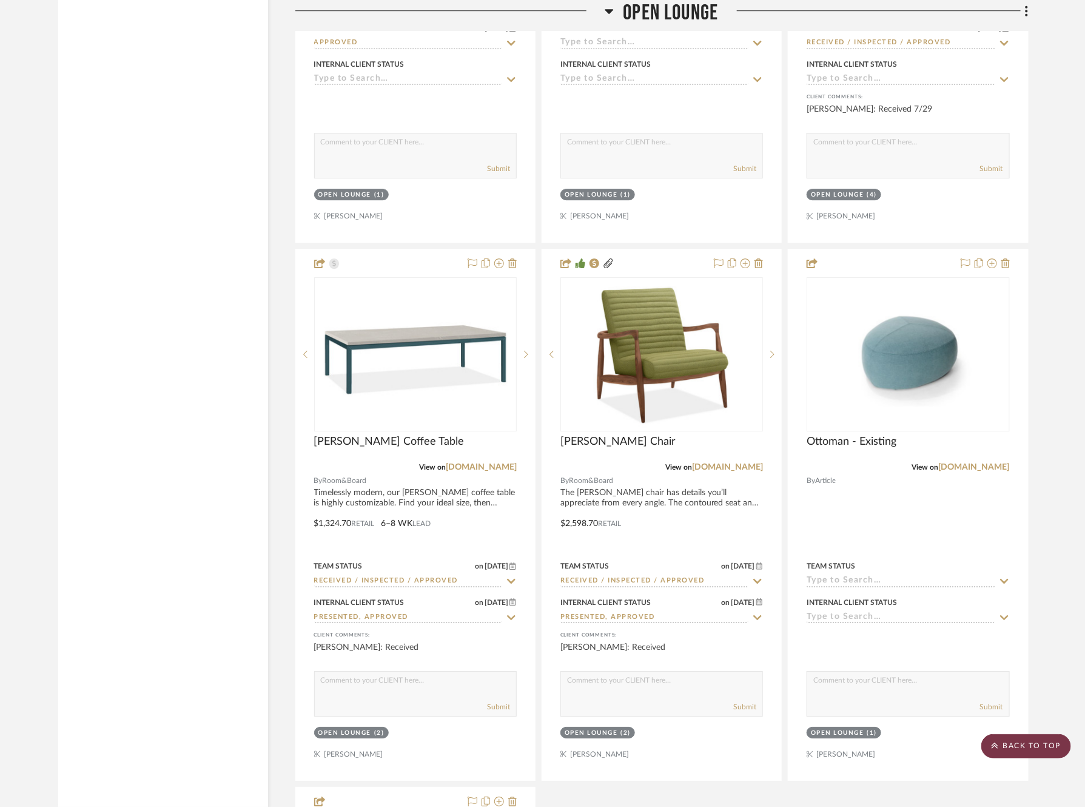
click at [1031, 744] on scroll-to-top-button "BACK TO TOP" at bounding box center [1026, 746] width 90 height 24
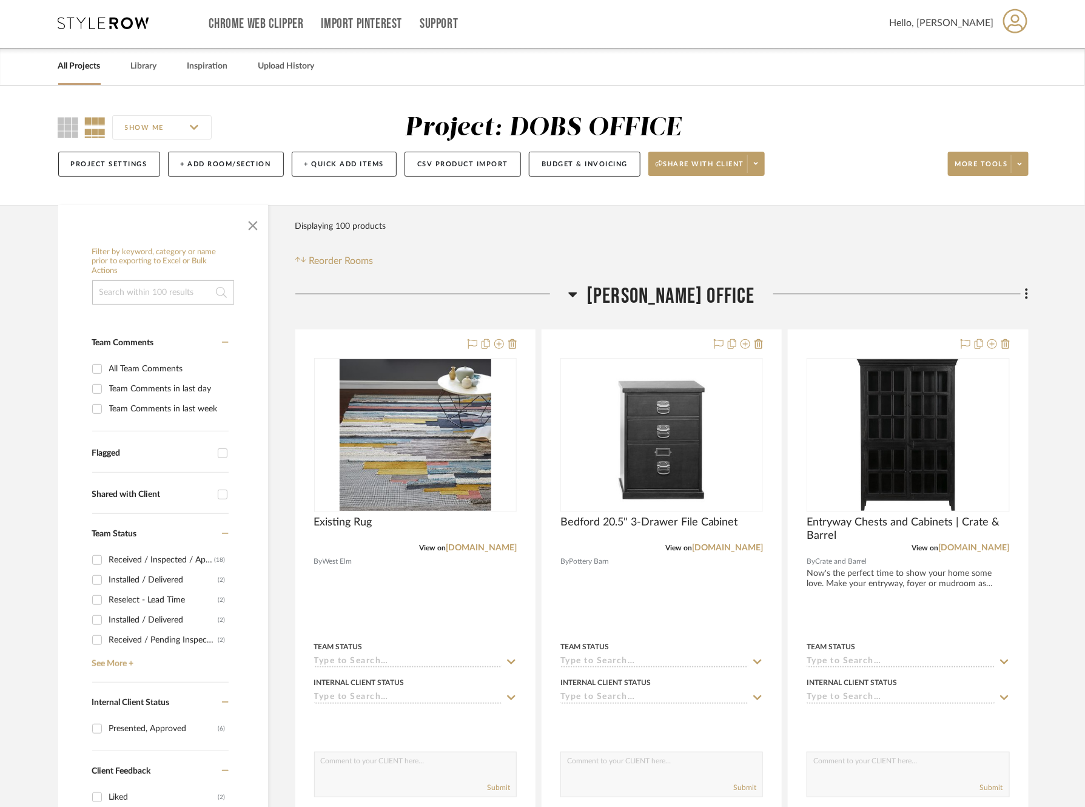
scroll to position [0, 0]
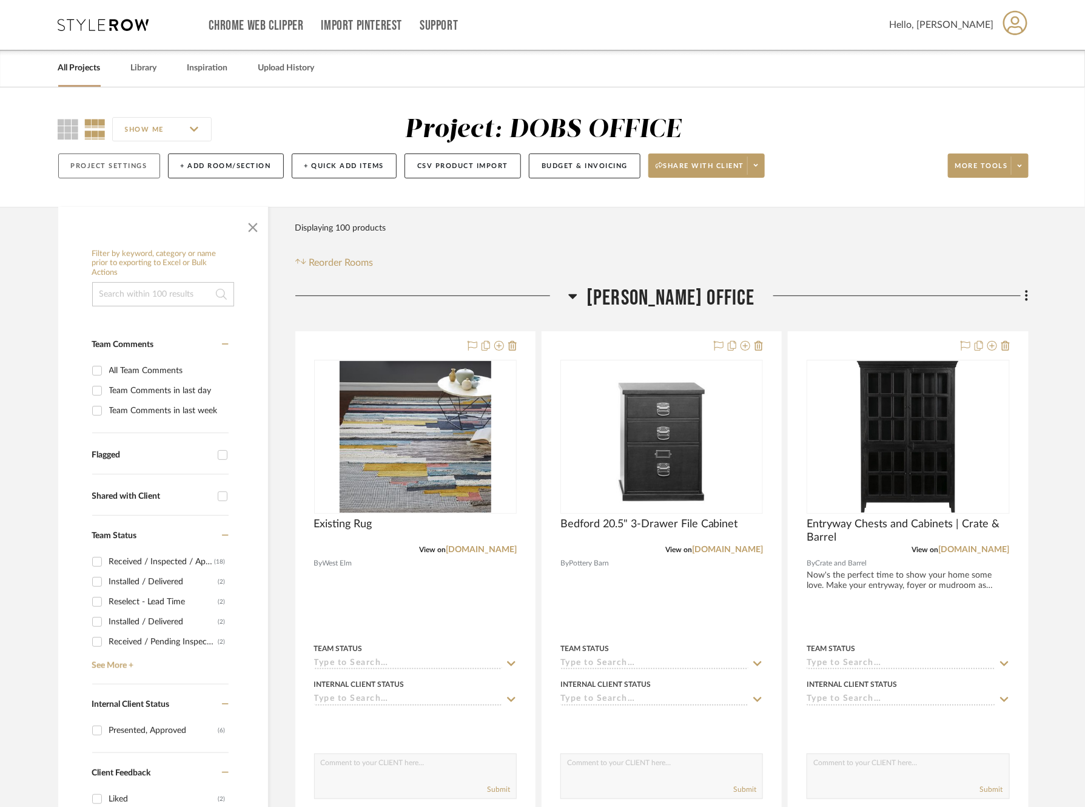
click at [81, 161] on button "Project Settings" at bounding box center [109, 165] width 102 height 25
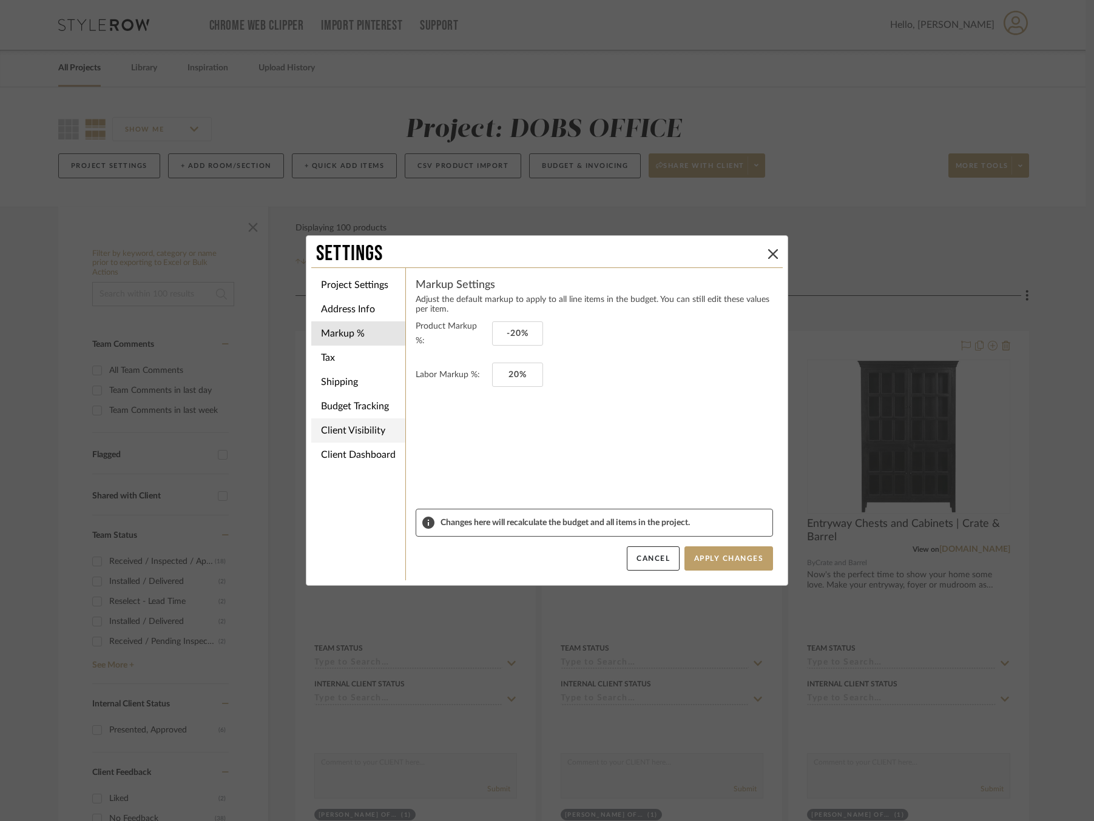
click at [354, 441] on li "Client Visibility" at bounding box center [358, 431] width 94 height 24
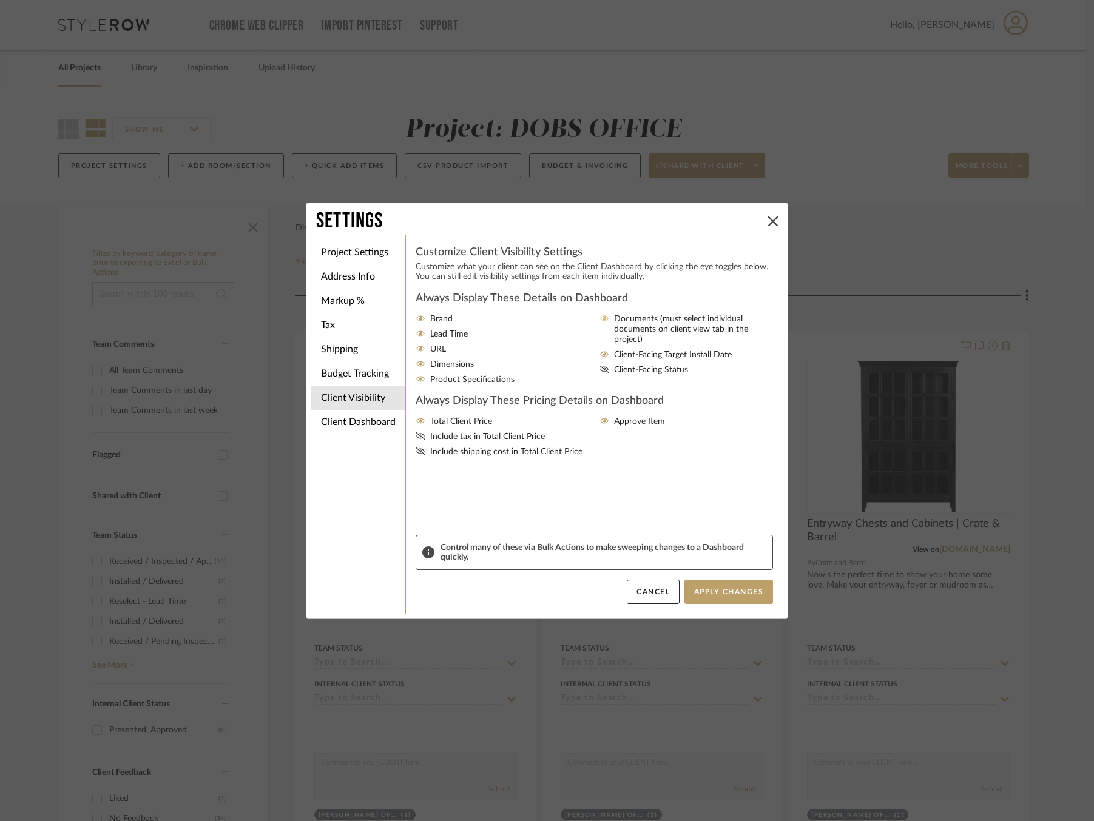
click at [622, 314] on span "Documents (must select individual documents on client view tab in the project)" at bounding box center [696, 329] width 164 height 31
click at [0, 0] on input "Documents (must select individual documents on client view tab in the project)" at bounding box center [0, 0] width 0 height 0
click at [729, 594] on button "Apply Changes" at bounding box center [728, 592] width 89 height 24
click at [769, 221] on icon at bounding box center [773, 222] width 10 height 10
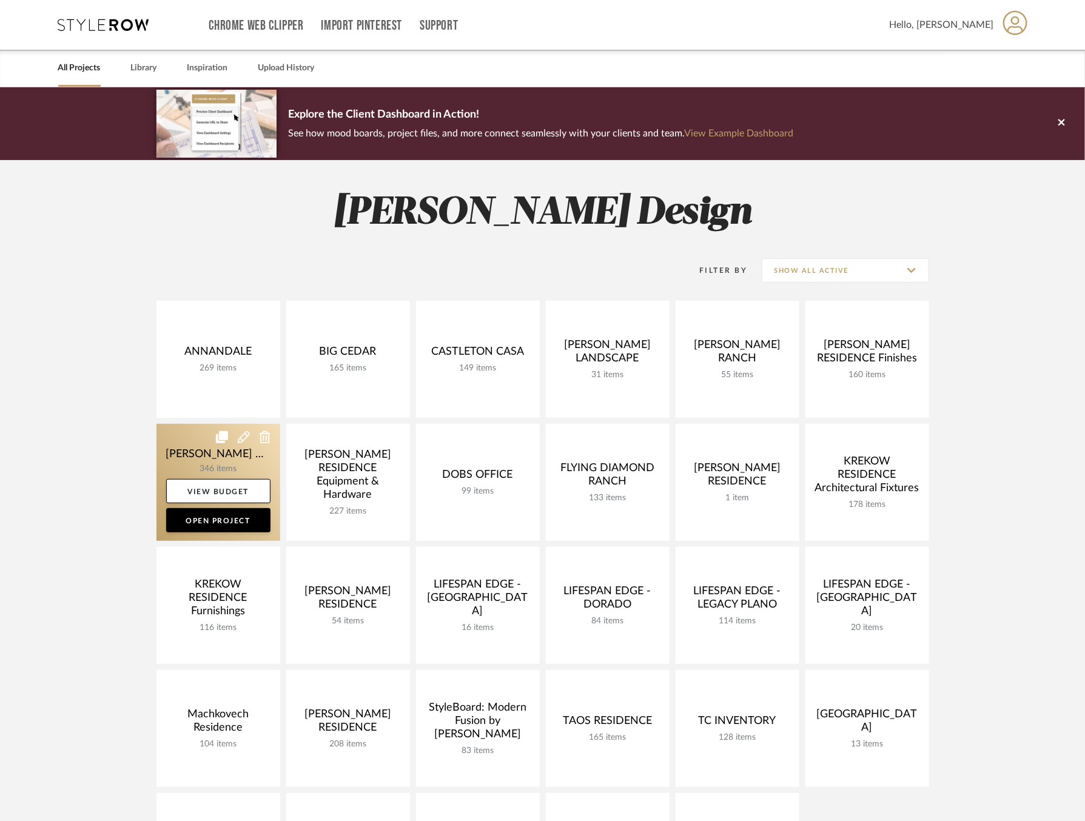
click at [191, 447] on link at bounding box center [218, 482] width 124 height 117
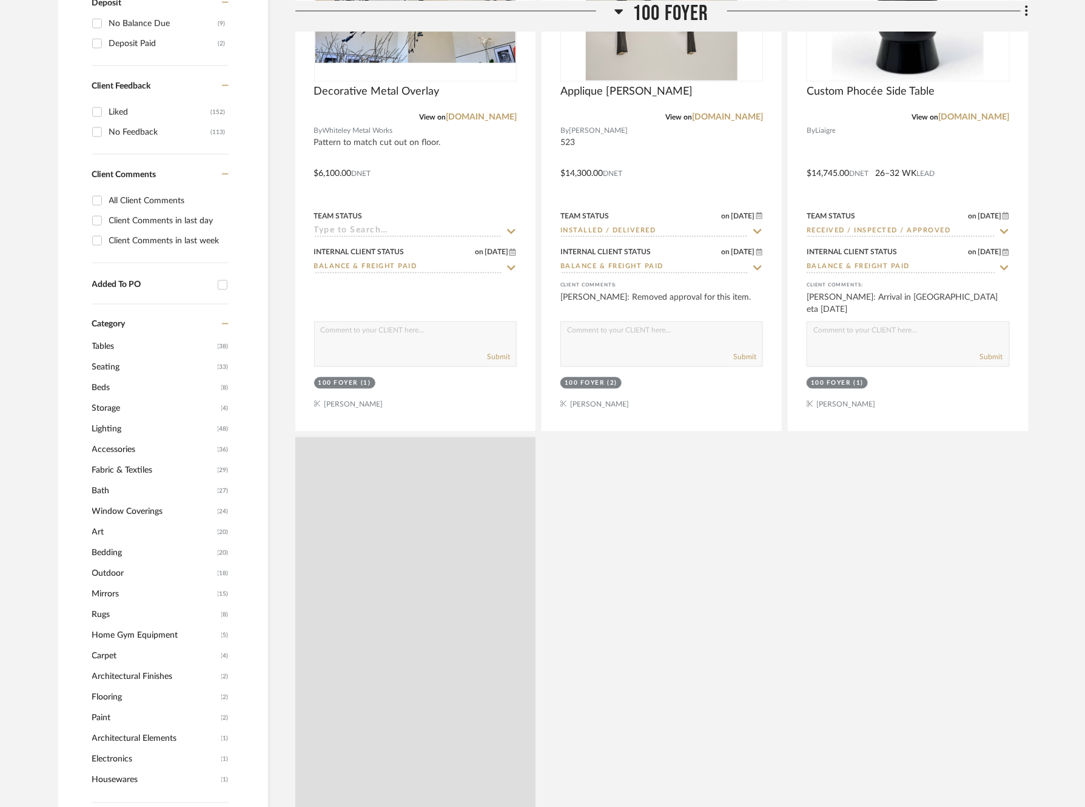
scroll to position [1802, 0]
